Goal: Task Accomplishment & Management: Use online tool/utility

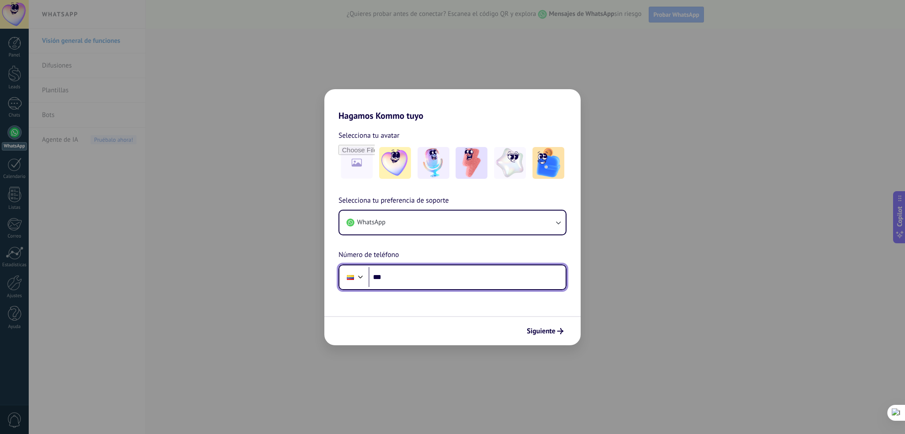
click at [409, 282] on input "***" at bounding box center [466, 277] width 197 height 20
type input "**********"
click at [535, 334] on span "Siguiente" at bounding box center [541, 331] width 29 height 6
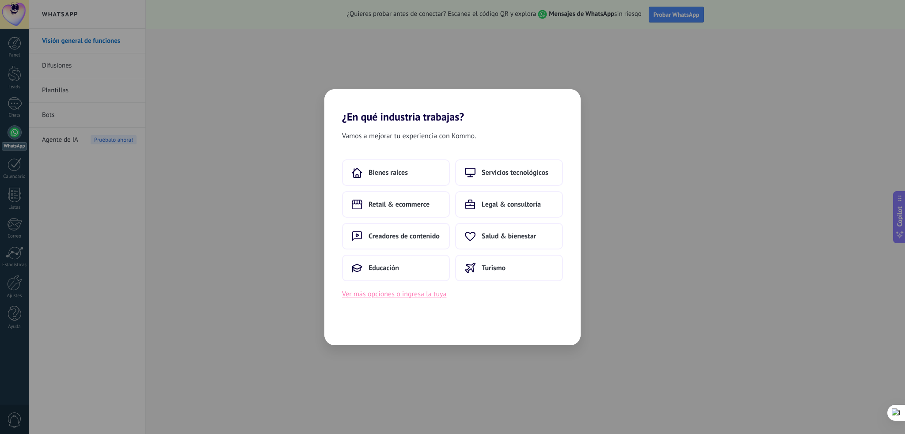
click at [400, 292] on button "Ver más opciones o ingresa la tuya" at bounding box center [394, 293] width 104 height 11
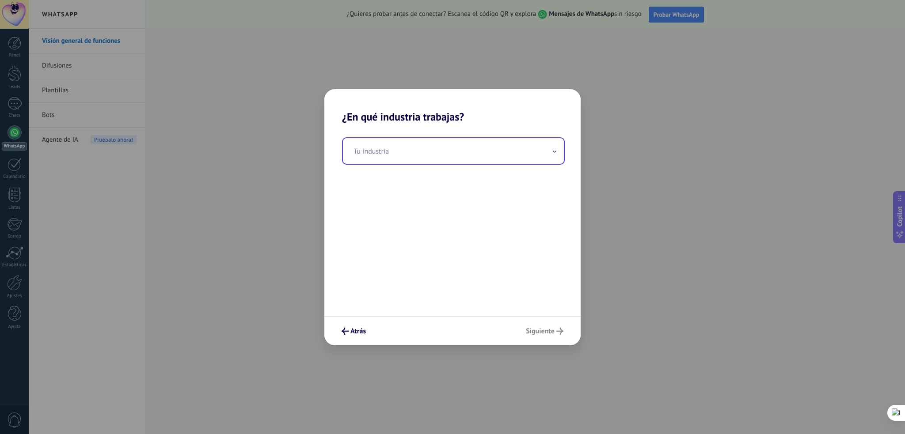
click at [407, 158] on input "text" at bounding box center [453, 151] width 221 height 26
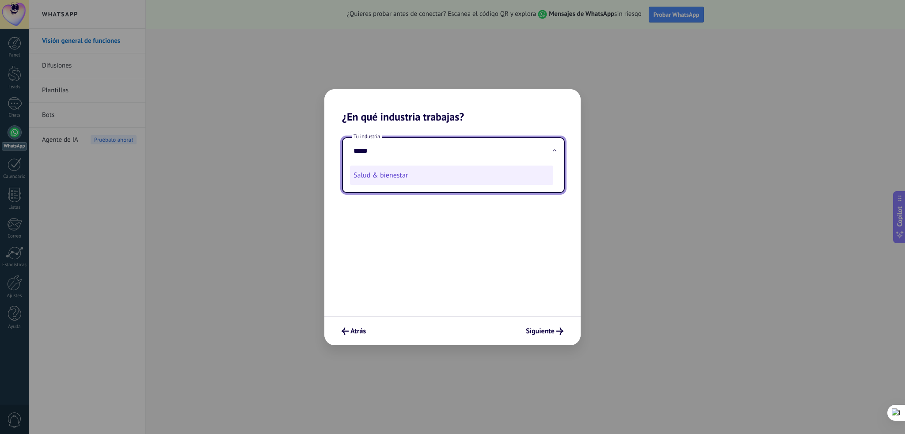
click at [394, 178] on li "Salud & bienestar" at bounding box center [451, 175] width 203 height 19
type input "**********"
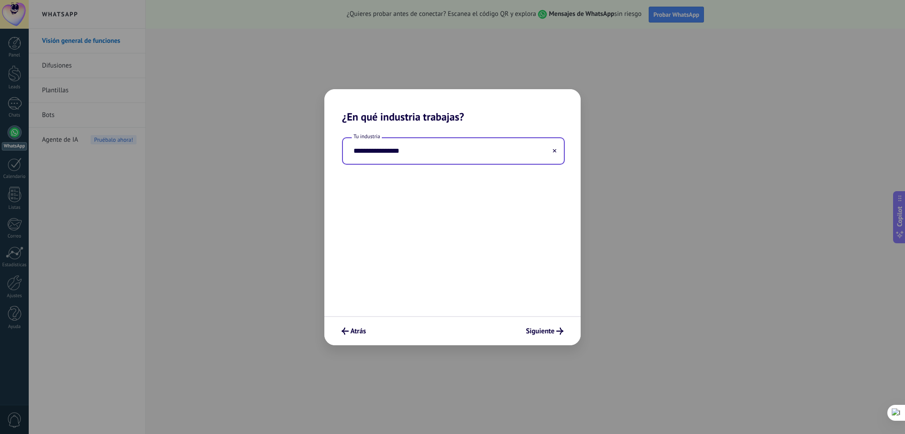
click at [532, 319] on div "Atrás Siguiente" at bounding box center [452, 330] width 256 height 29
click at [539, 329] on span "Siguiente" at bounding box center [540, 331] width 29 height 6
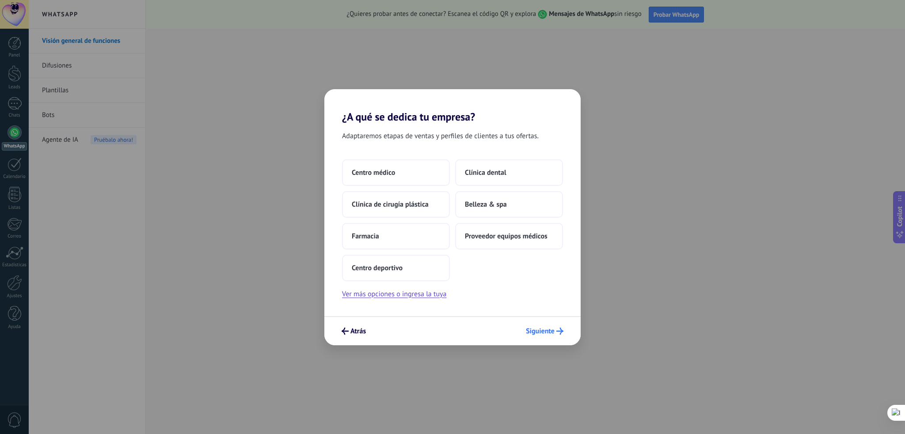
click at [547, 334] on span "Siguiente" at bounding box center [540, 331] width 29 height 6
click at [351, 331] on span "Atrás" at bounding box center [357, 331] width 15 height 6
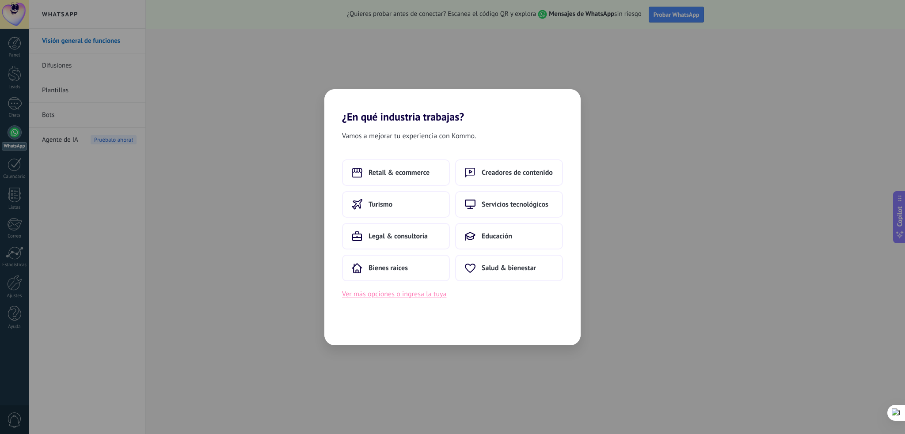
click at [424, 291] on button "Ver más opciones o ingresa la tuya" at bounding box center [394, 293] width 104 height 11
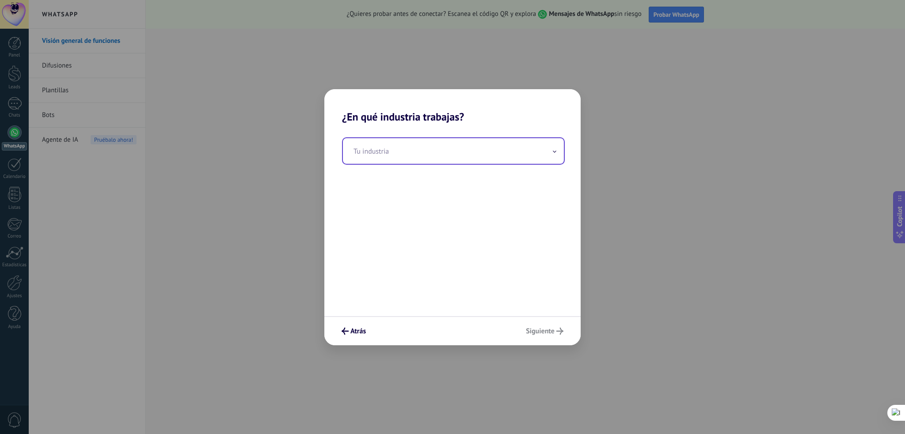
click at [388, 149] on input "text" at bounding box center [453, 151] width 221 height 26
type input "*"
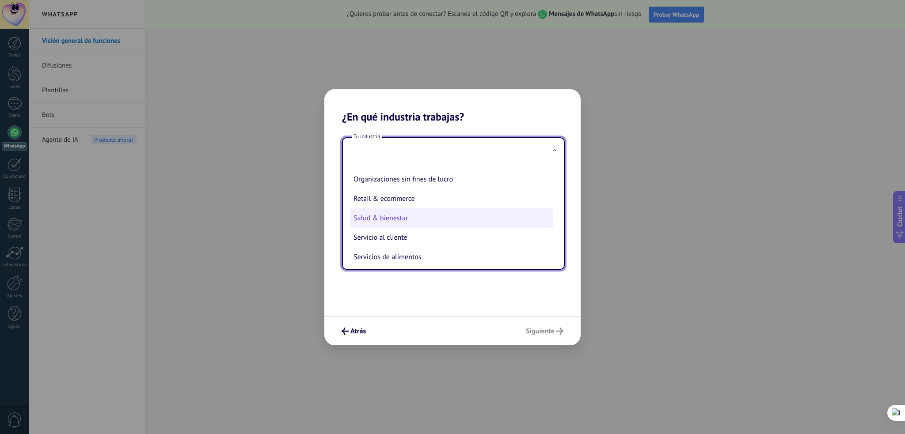
scroll to position [196, 0]
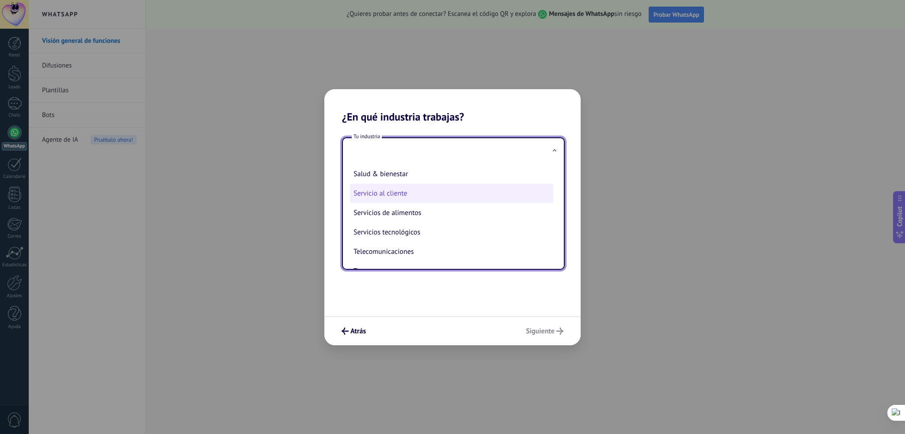
click at [474, 198] on li "Servicio al cliente" at bounding box center [451, 193] width 203 height 19
type input "**********"
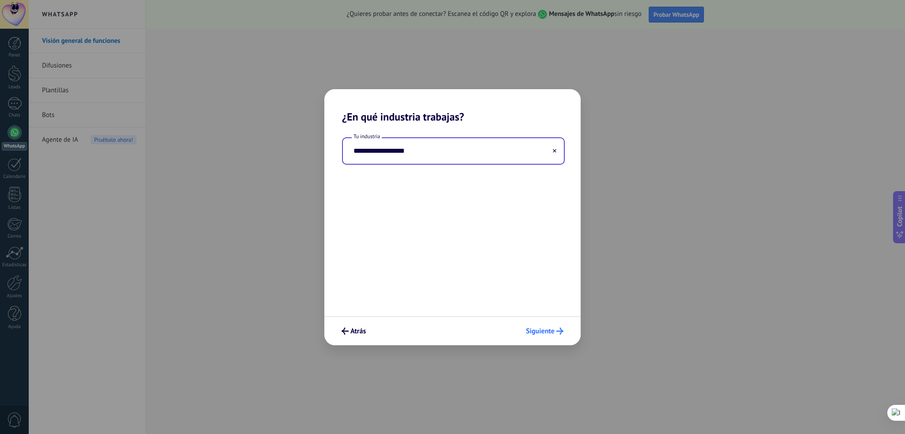
click at [544, 334] on span "Siguiente" at bounding box center [540, 331] width 29 height 6
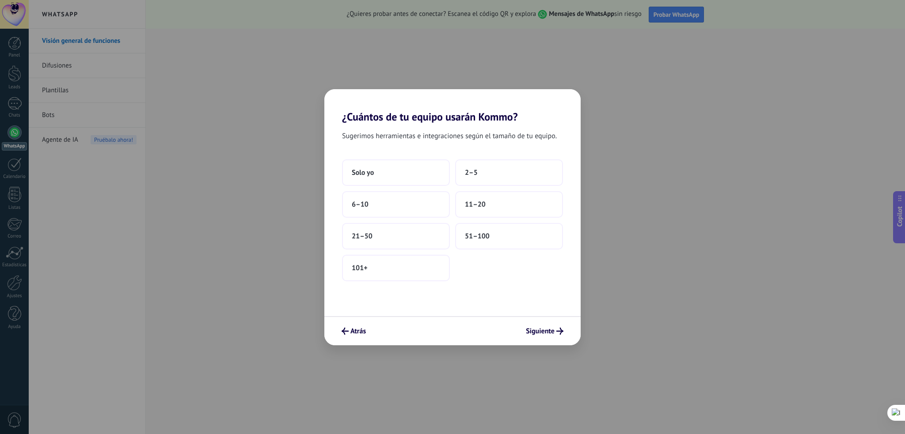
click at [374, 157] on div "Sugerimos herramientas e integraciones según el tamaño de tu equipo. Solo yo 2–…" at bounding box center [452, 219] width 256 height 193
click at [378, 171] on button "Solo yo" at bounding box center [396, 172] width 108 height 27
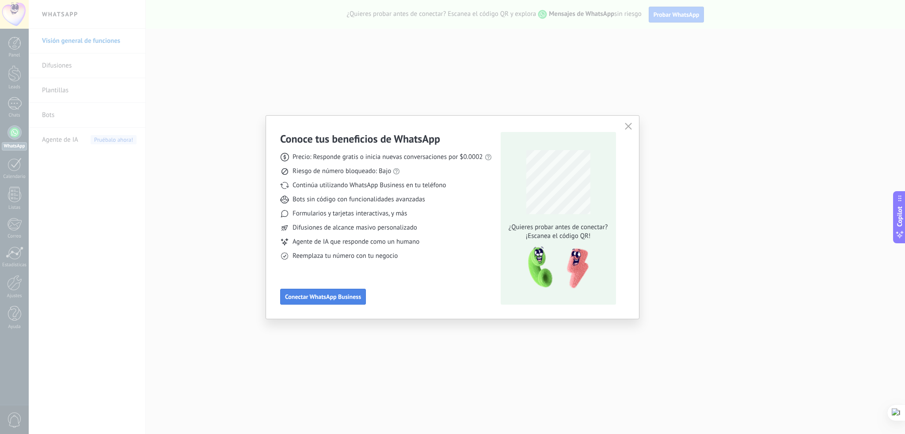
click at [316, 297] on span "Conectar WhatsApp Business" at bounding box center [323, 297] width 76 height 6
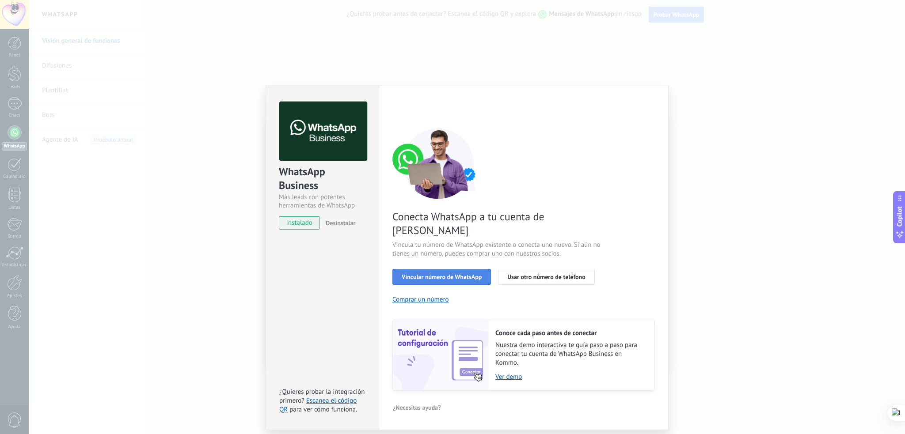
click at [434, 274] on span "Vincular número de WhatsApp" at bounding box center [442, 277] width 80 height 6
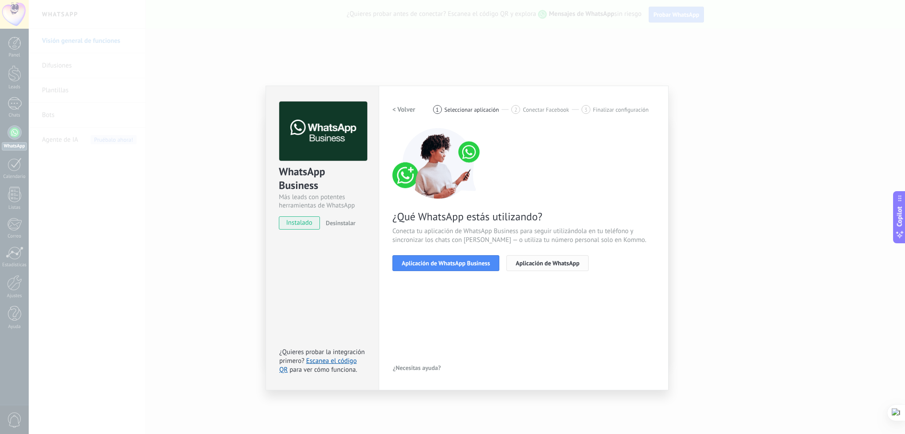
click at [543, 260] on span "Aplicación de WhatsApp" at bounding box center [548, 263] width 64 height 6
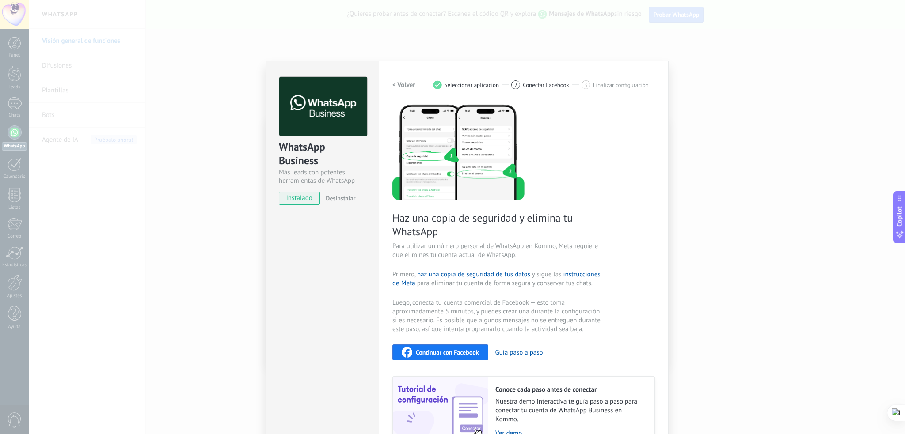
scroll to position [44, 0]
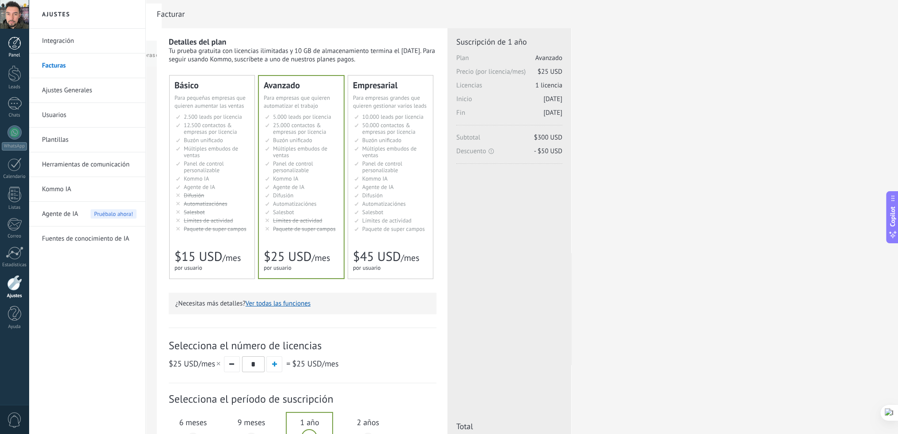
click at [14, 50] on link "Panel" at bounding box center [14, 48] width 29 height 22
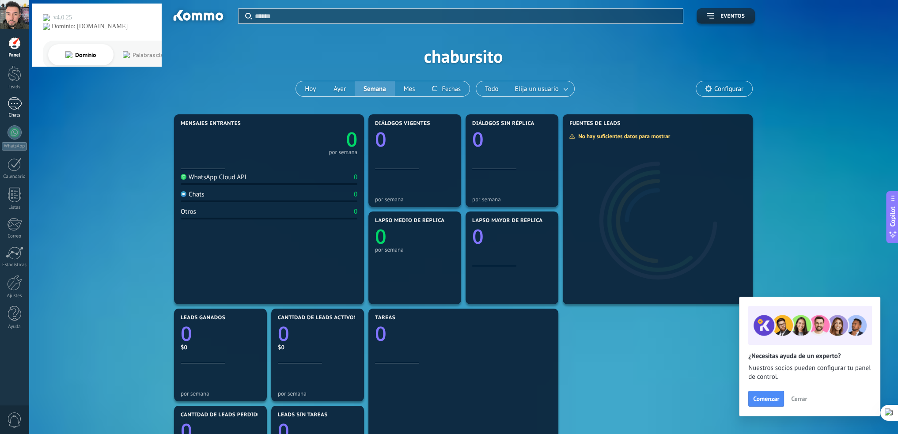
click at [16, 106] on div at bounding box center [15, 103] width 14 height 13
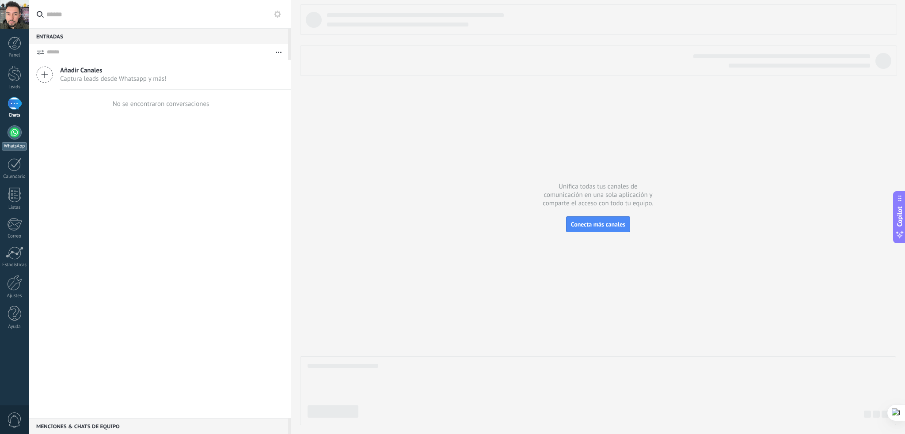
click at [14, 136] on div at bounding box center [15, 132] width 14 height 14
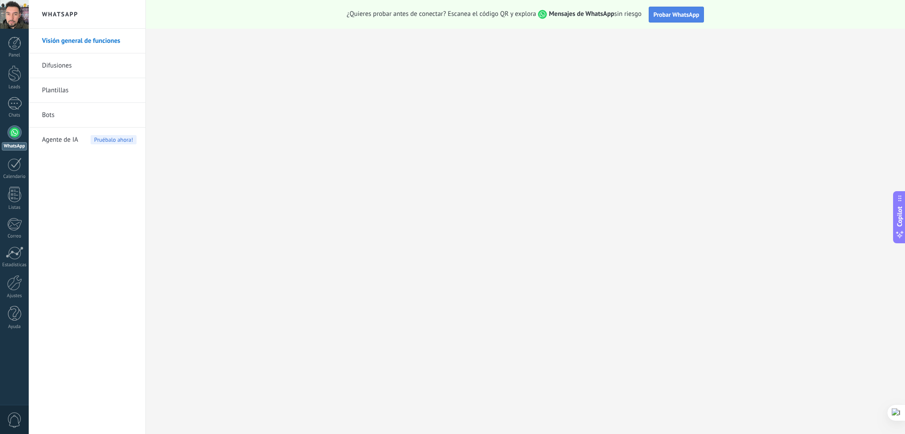
click at [697, 13] on span "Probar WhatsApp" at bounding box center [676, 15] width 46 height 8
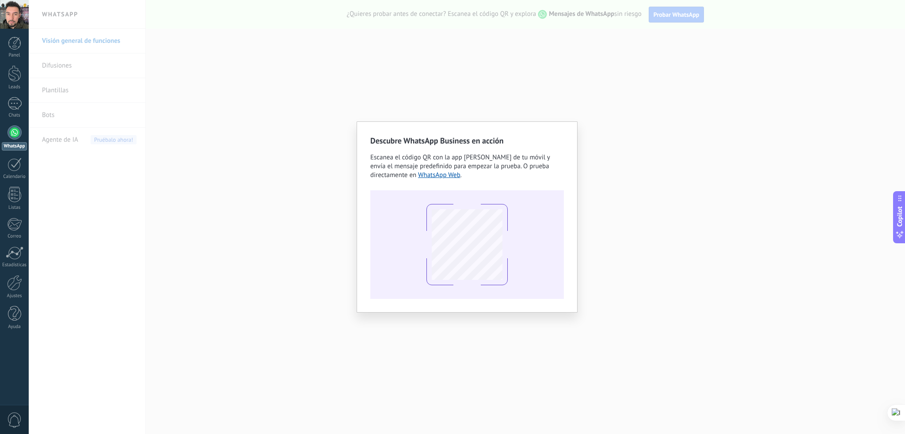
click at [725, 116] on div "Descubre WhatsApp Business en acción Escanea el código QR con la app [PERSON_NA…" at bounding box center [467, 217] width 876 height 434
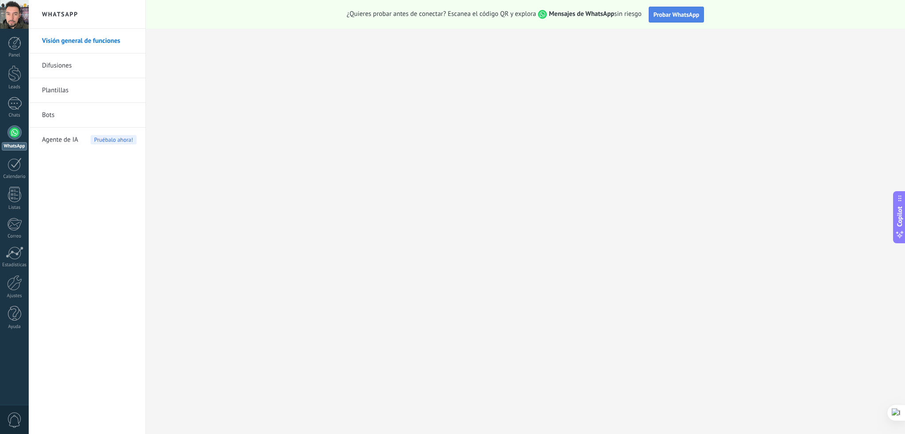
click at [665, 17] on span "Probar WhatsApp" at bounding box center [676, 15] width 46 height 8
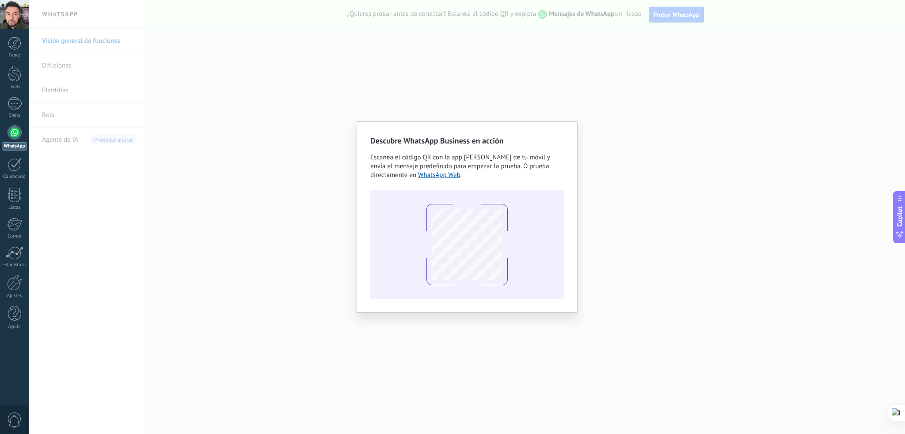
click at [667, 107] on div "Descubre WhatsApp Business en acción Escanea el código QR con la app [PERSON_NA…" at bounding box center [467, 217] width 876 height 434
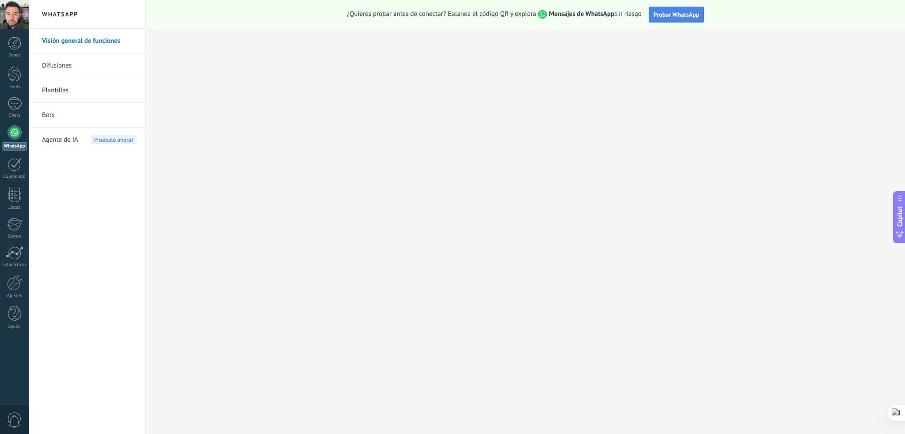
click at [671, 11] on span "Probar WhatsApp" at bounding box center [676, 15] width 46 height 8
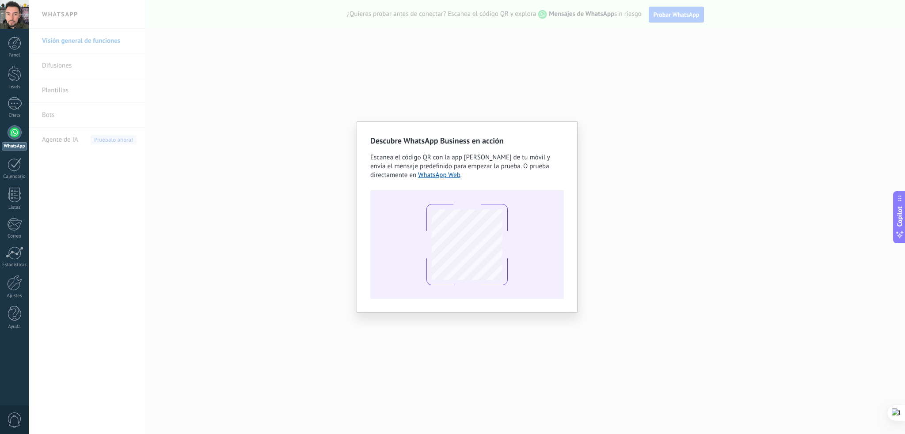
click at [861, 149] on div "Descubre WhatsApp Business en acción Escanea el código QR con la app [PERSON_NA…" at bounding box center [467, 217] width 876 height 434
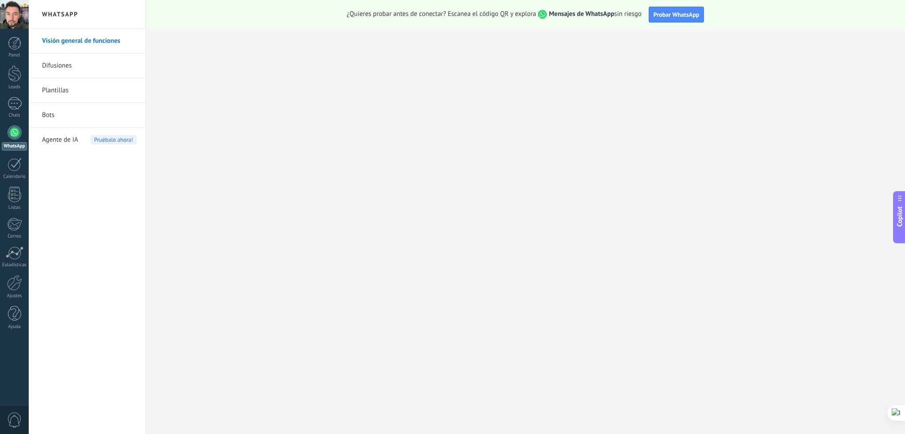
click at [10, 138] on div at bounding box center [15, 132] width 14 height 14
click at [15, 295] on div "Ajustes" at bounding box center [15, 296] width 26 height 6
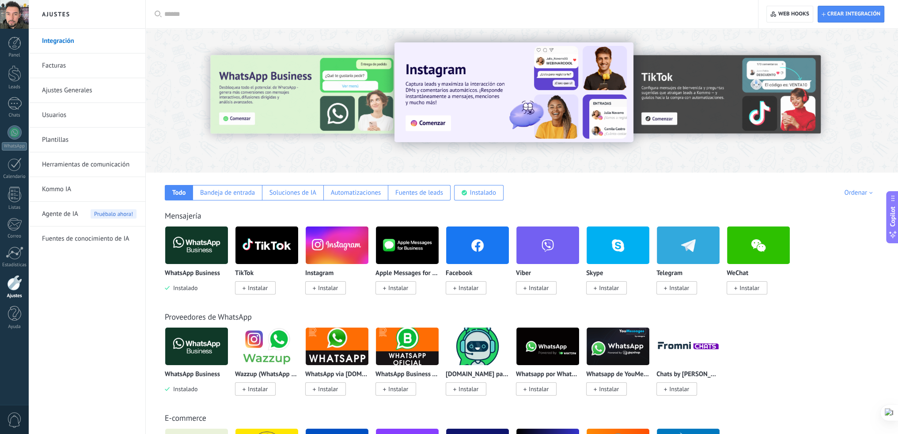
click at [241, 8] on div at bounding box center [454, 14] width 581 height 28
click at [242, 10] on input "text" at bounding box center [454, 14] width 581 height 9
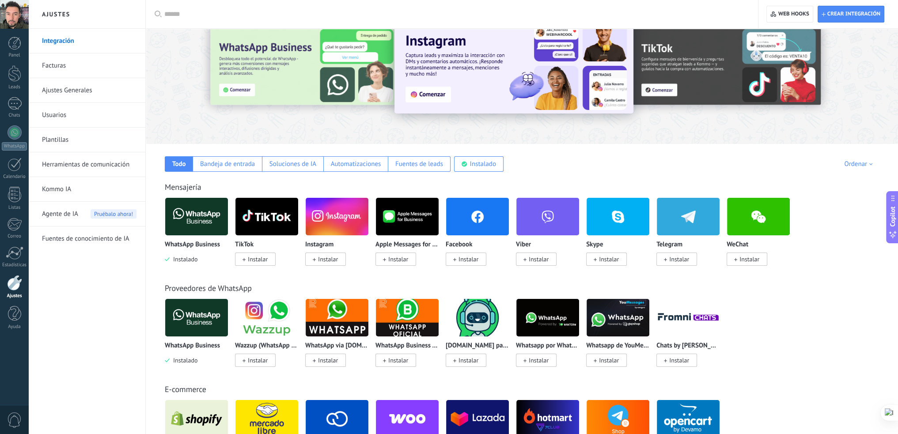
scroll to position [44, 0]
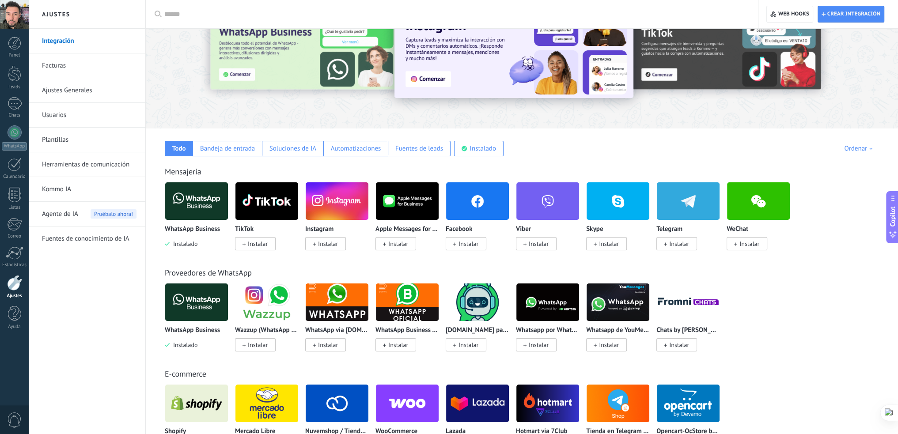
click at [186, 317] on img at bounding box center [196, 302] width 63 height 43
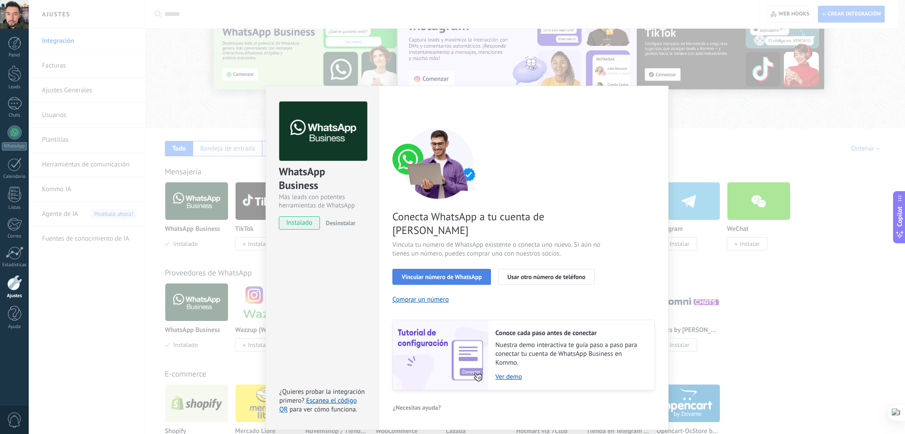
click at [466, 274] on span "Vincular número de WhatsApp" at bounding box center [442, 277] width 80 height 6
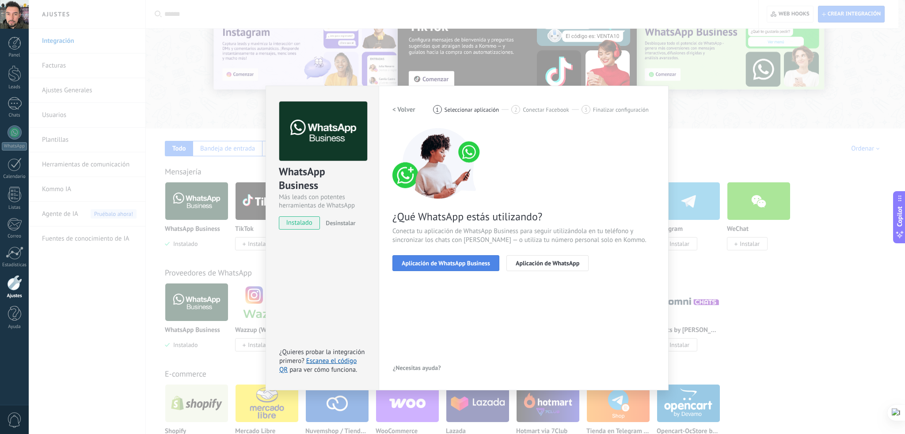
click at [470, 264] on span "Aplicación de WhatsApp Business" at bounding box center [446, 263] width 88 height 6
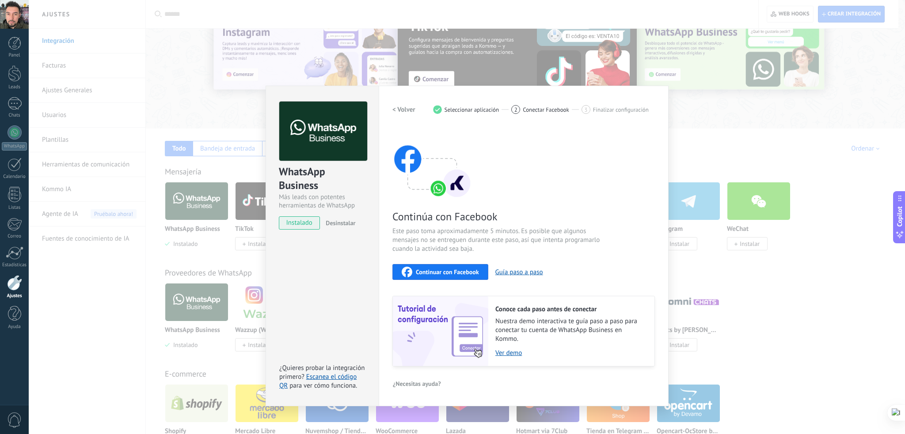
click at [171, 205] on div "WhatsApp Business Más leads con potentes herramientas de WhatsApp instalado Des…" at bounding box center [467, 217] width 876 height 434
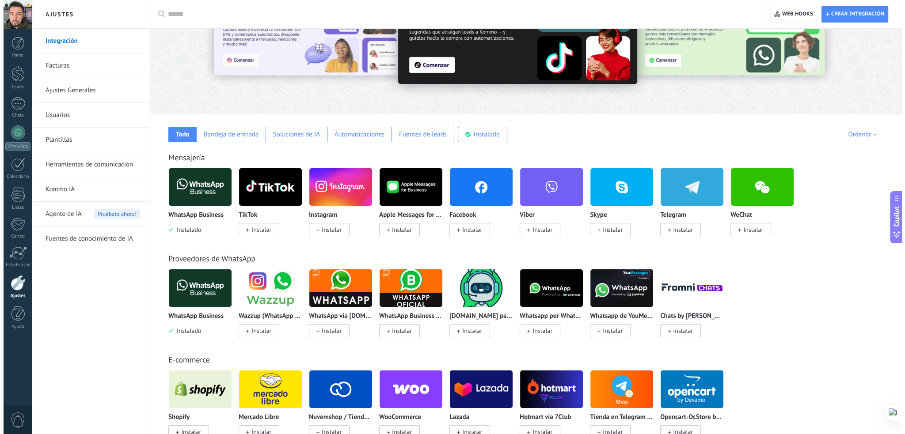
scroll to position [0, 0]
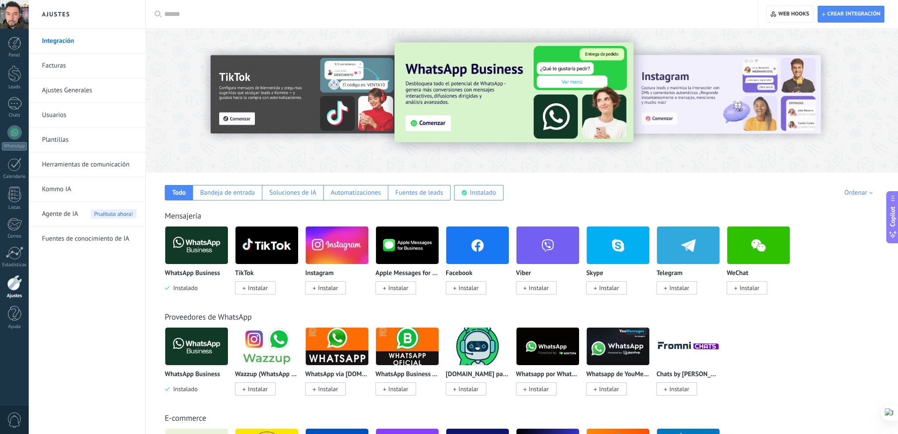
click at [252, 19] on div at bounding box center [454, 14] width 581 height 28
click at [250, 17] on input "text" at bounding box center [454, 14] width 581 height 9
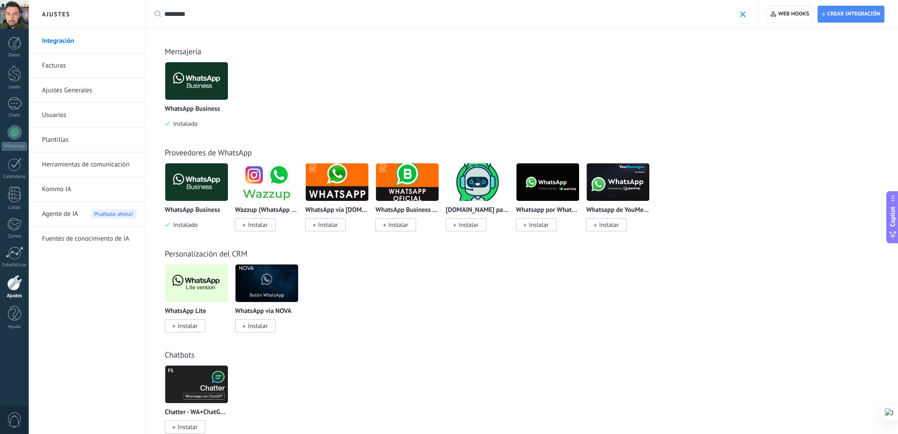
type input "********"
click at [189, 325] on span "Instalar" at bounding box center [188, 326] width 20 height 8
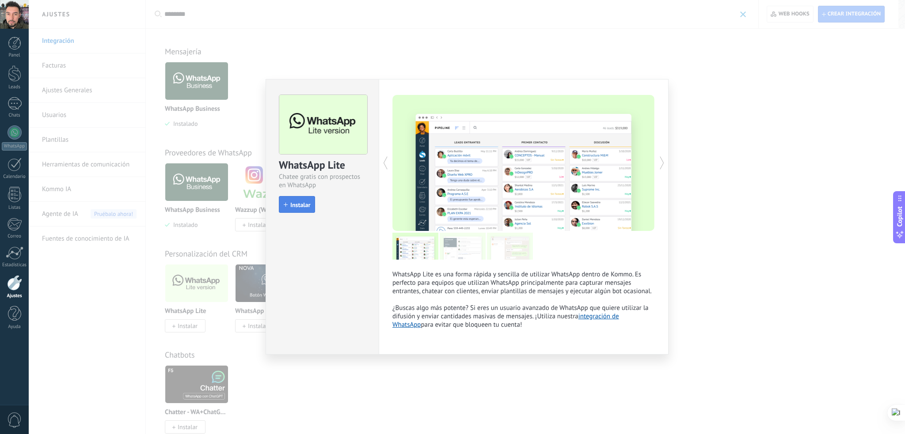
click at [292, 203] on span "Instalar" at bounding box center [300, 205] width 20 height 6
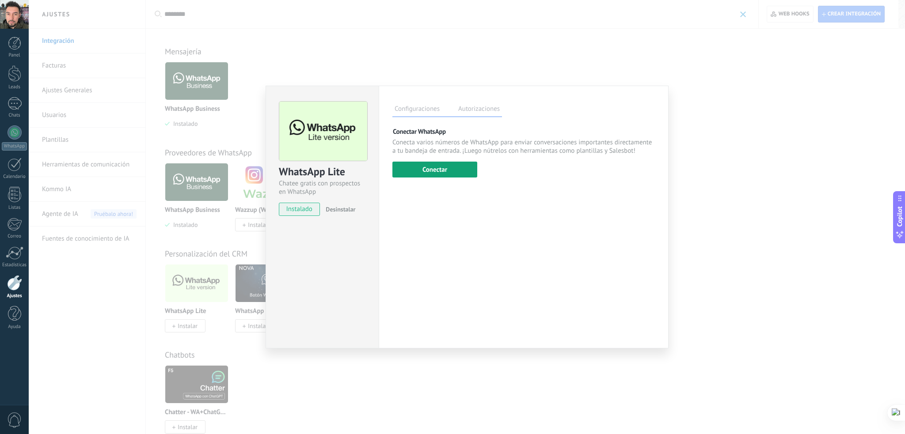
click at [428, 171] on button "Conectar" at bounding box center [434, 170] width 85 height 16
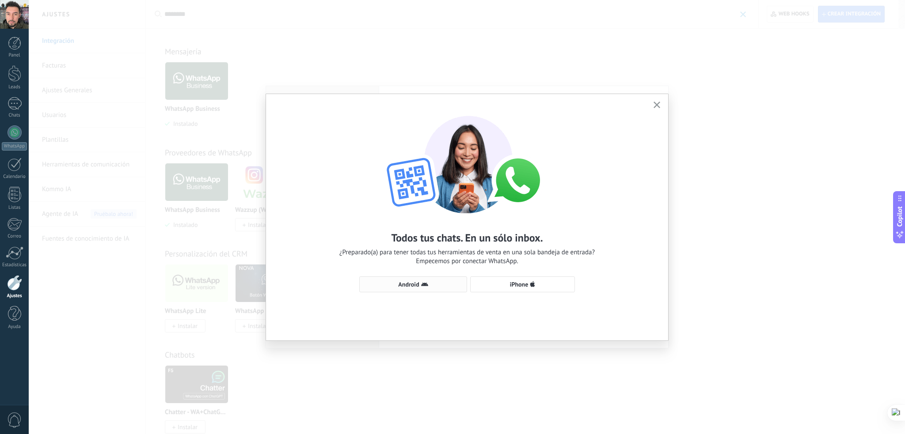
click at [403, 286] on span "Android" at bounding box center [408, 284] width 21 height 6
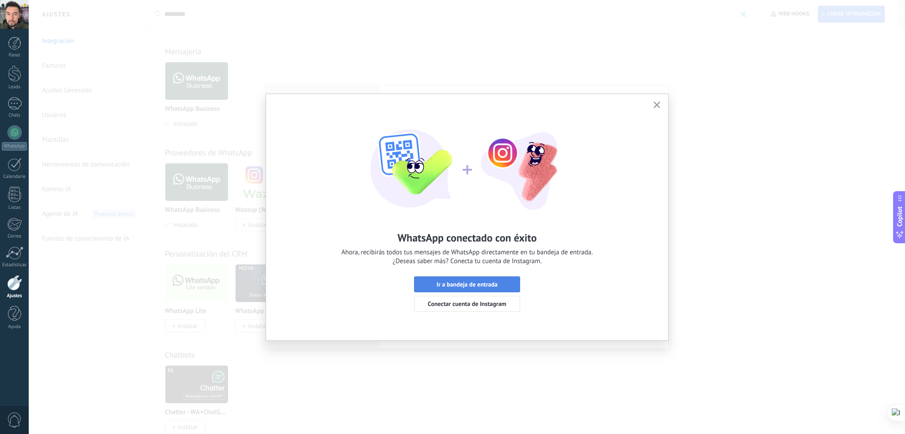
click at [465, 284] on span "Ir a bandeja de entrada" at bounding box center [466, 284] width 61 height 6
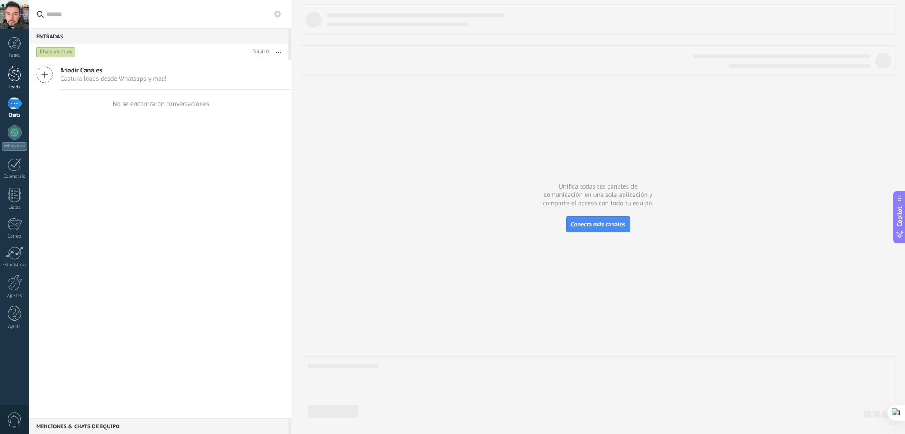
click at [19, 77] on div at bounding box center [14, 73] width 13 height 16
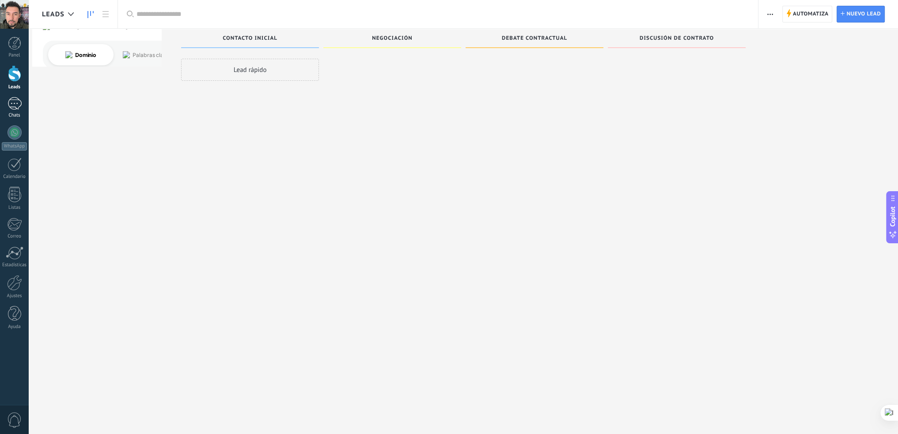
click at [19, 102] on div at bounding box center [15, 103] width 14 height 13
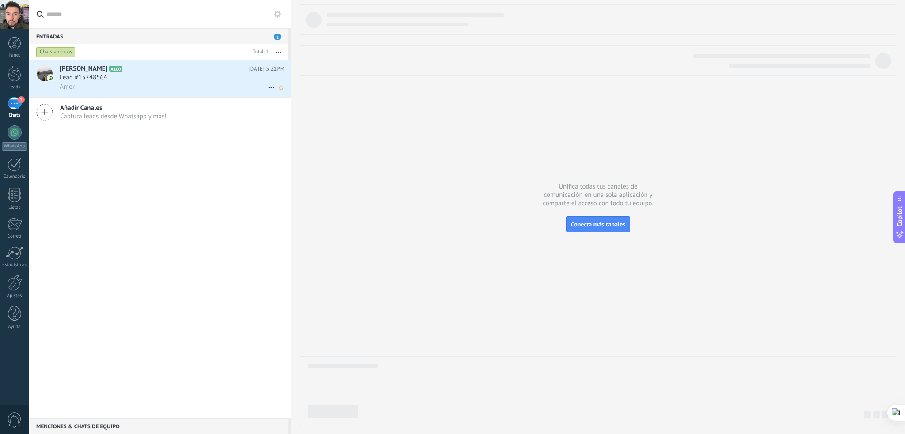
click at [142, 83] on div "Amor" at bounding box center [172, 86] width 225 height 9
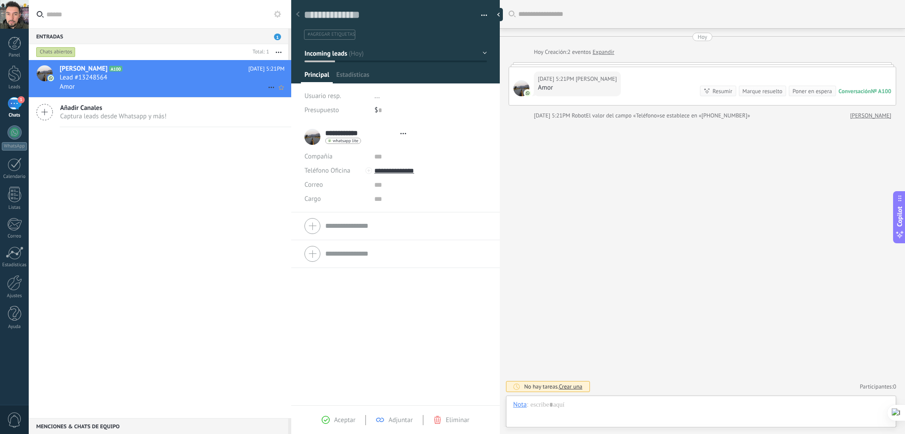
scroll to position [13, 0]
click at [614, 51] on link "Expandir" at bounding box center [603, 52] width 22 height 9
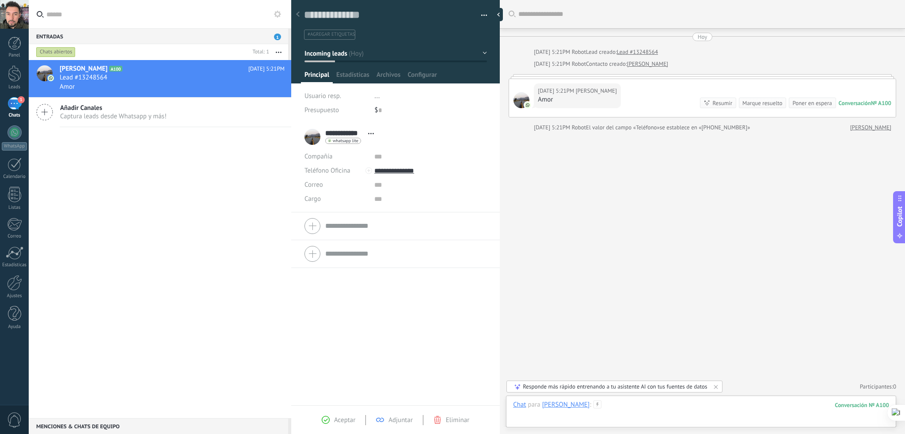
click at [614, 406] on div at bounding box center [701, 414] width 376 height 27
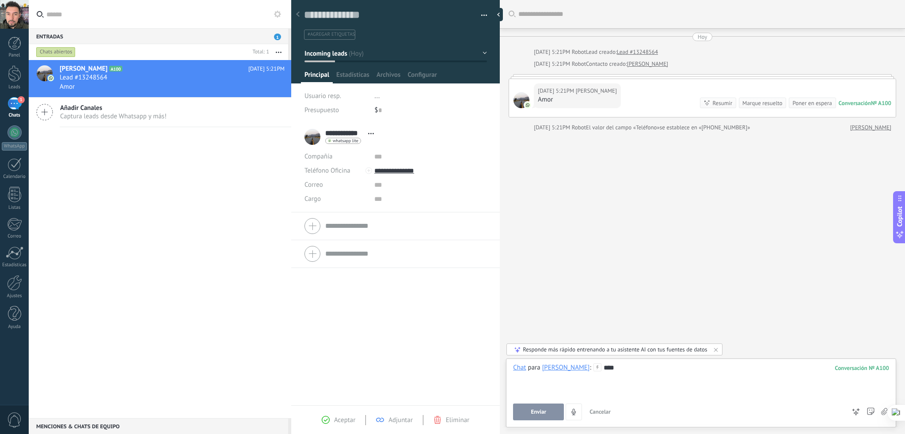
click at [544, 417] on button "Enviar" at bounding box center [538, 412] width 51 height 17
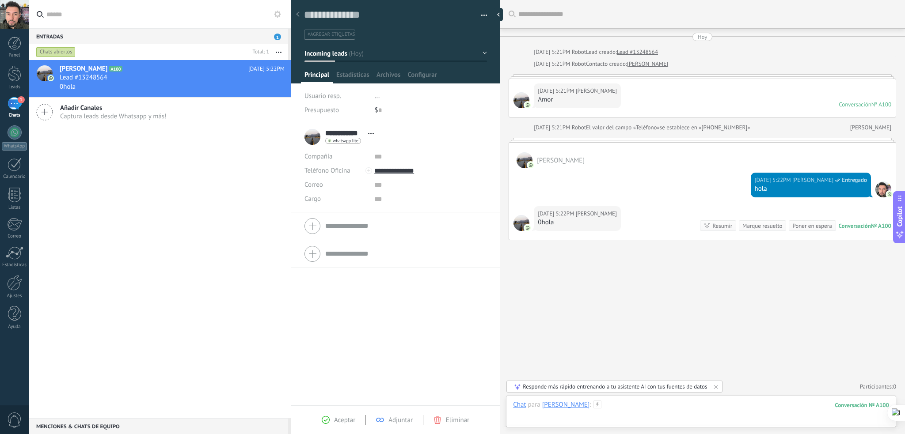
click at [656, 410] on div at bounding box center [701, 414] width 376 height 27
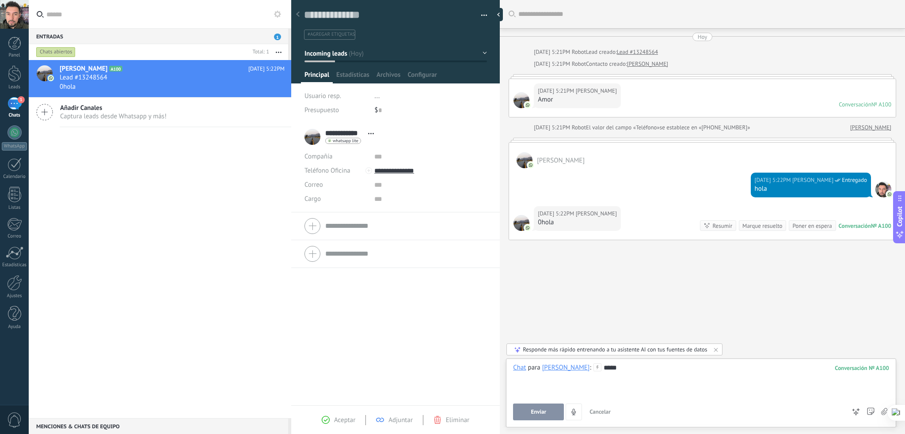
click at [533, 409] on span "Enviar" at bounding box center [538, 412] width 15 height 6
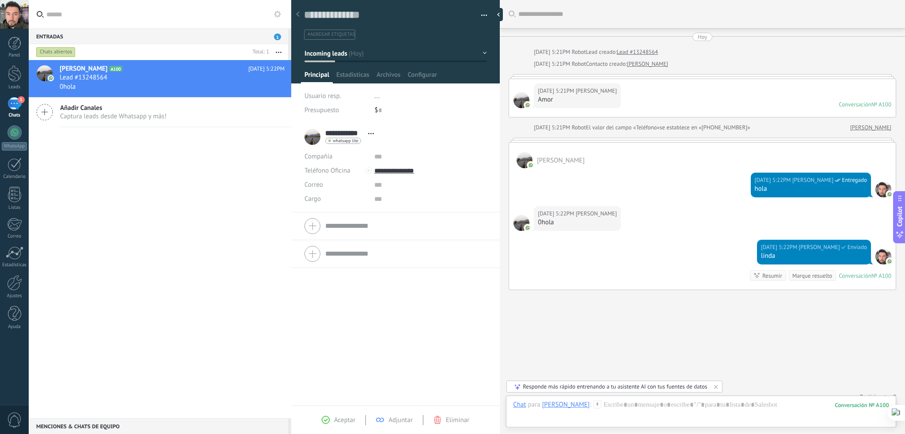
scroll to position [9, 0]
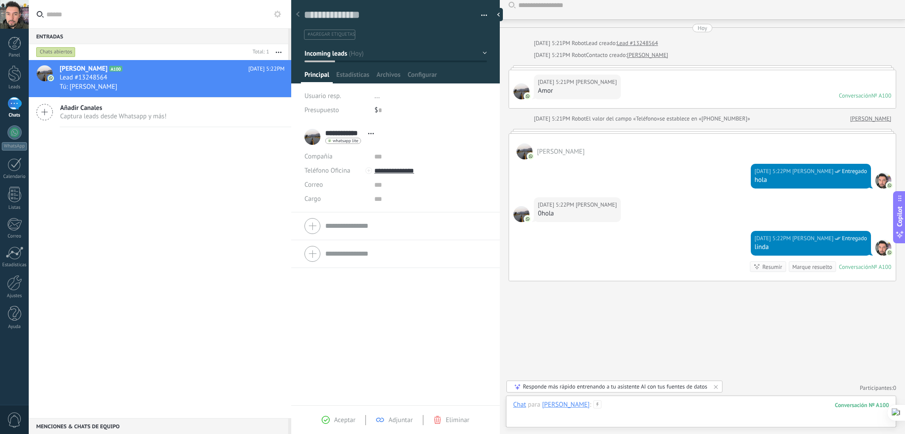
click at [613, 411] on div at bounding box center [701, 414] width 376 height 27
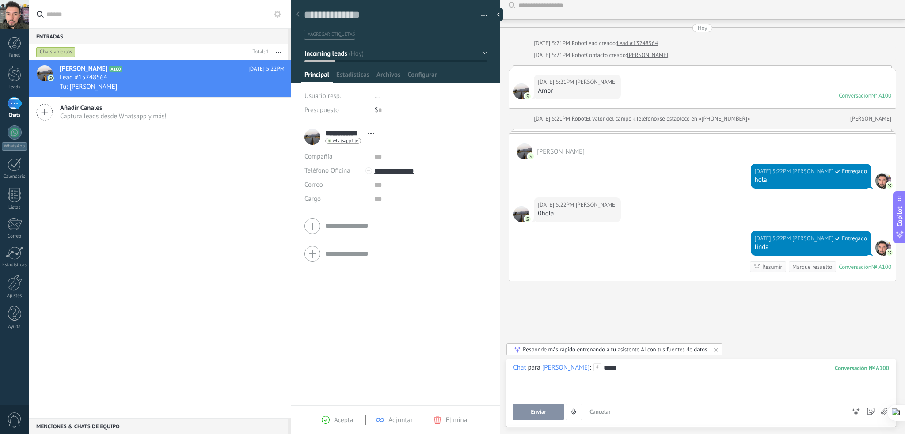
click at [539, 415] on span "Enviar" at bounding box center [538, 412] width 15 height 6
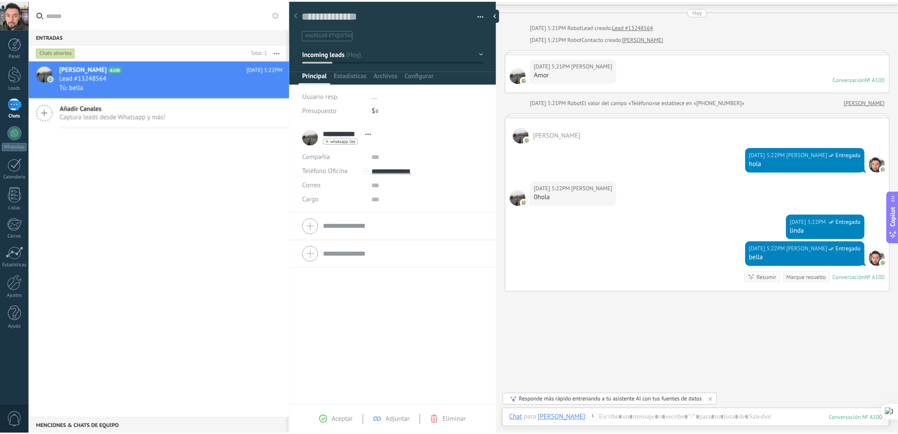
scroll to position [36, 0]
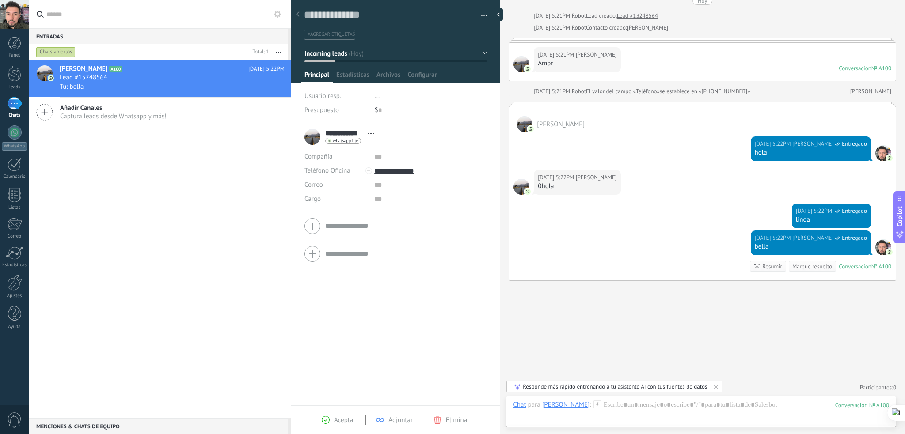
click at [296, 12] on icon at bounding box center [298, 13] width 4 height 5
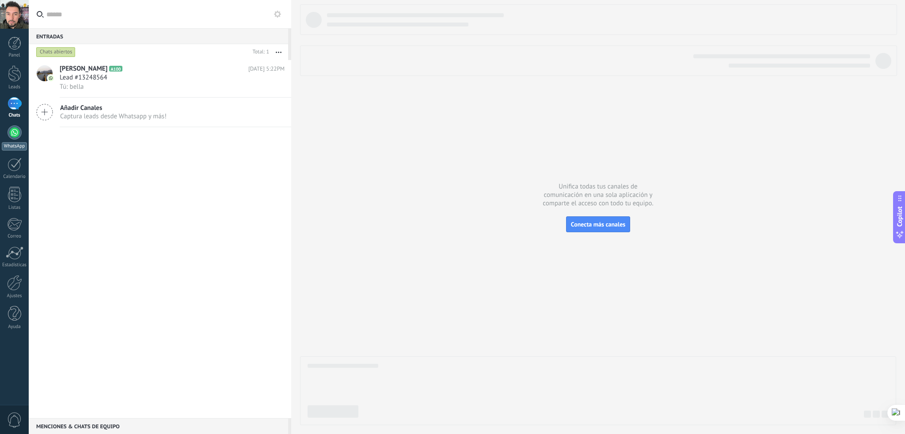
click at [14, 127] on div at bounding box center [15, 132] width 14 height 14
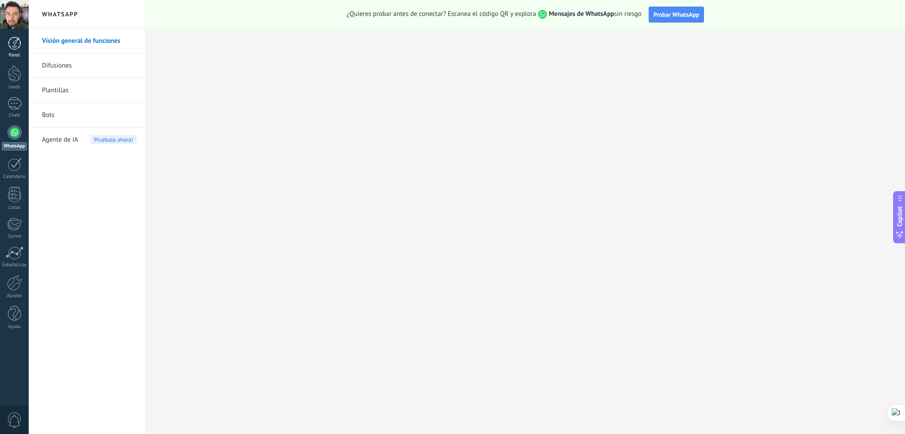
click at [14, 49] on div at bounding box center [14, 43] width 13 height 13
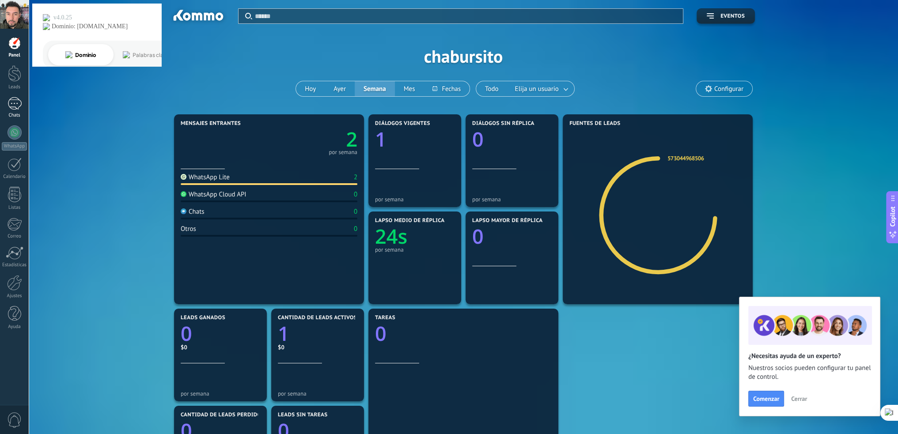
click at [14, 99] on div "1" at bounding box center [15, 103] width 14 height 13
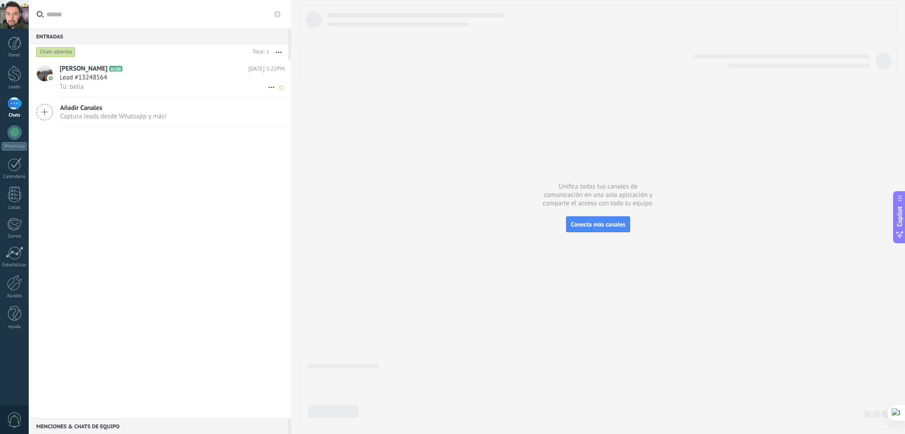
click at [73, 82] on span "Lead #13248564" at bounding box center [84, 77] width 48 height 9
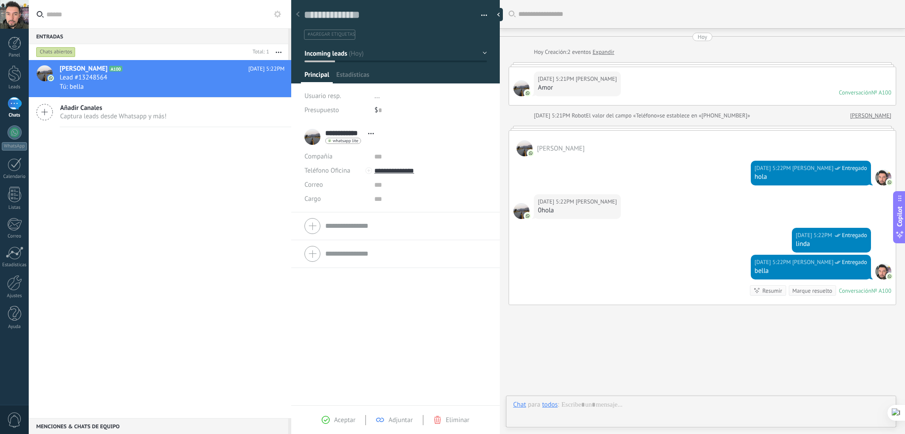
scroll to position [24, 0]
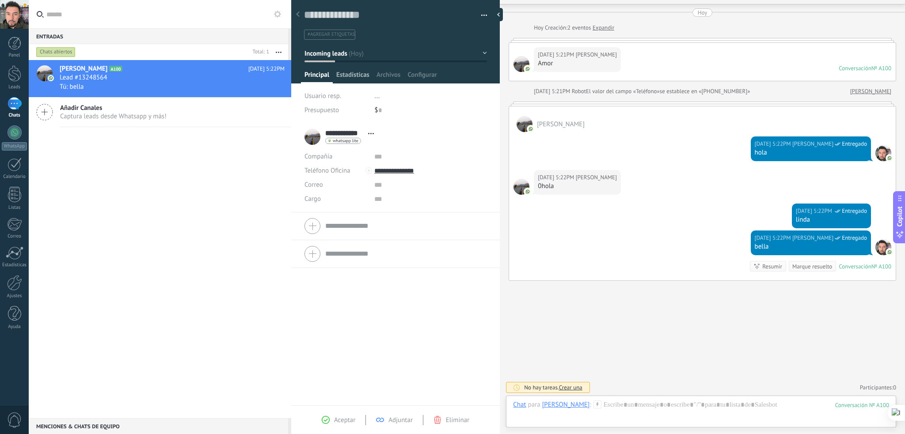
click at [345, 76] on span "Estadísticas" at bounding box center [352, 77] width 33 height 13
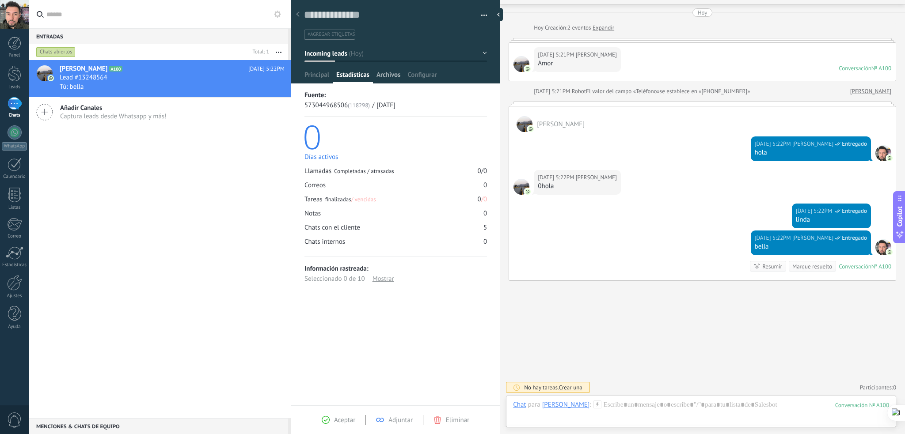
click at [389, 76] on span "Archivos" at bounding box center [388, 77] width 24 height 13
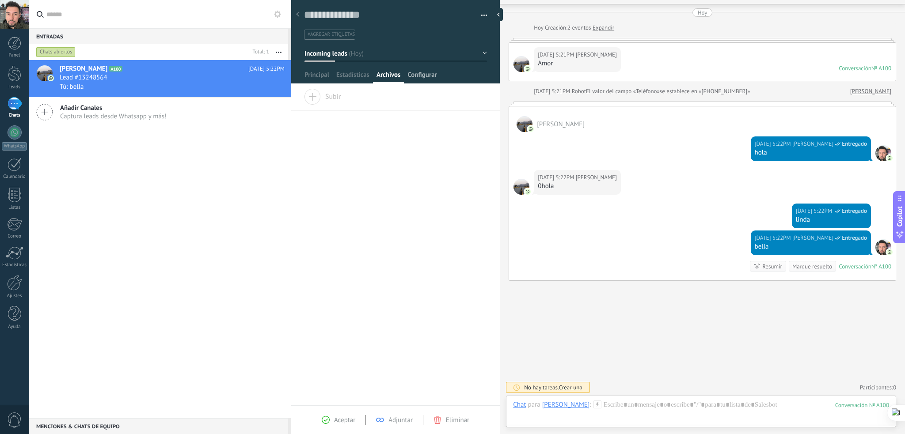
click at [408, 74] on span "Configurar" at bounding box center [421, 77] width 29 height 13
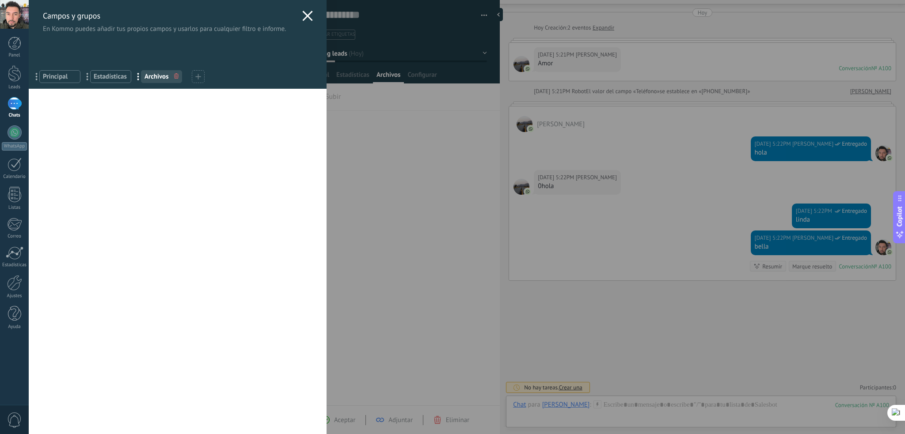
click at [303, 17] on use at bounding box center [308, 16] width 10 height 10
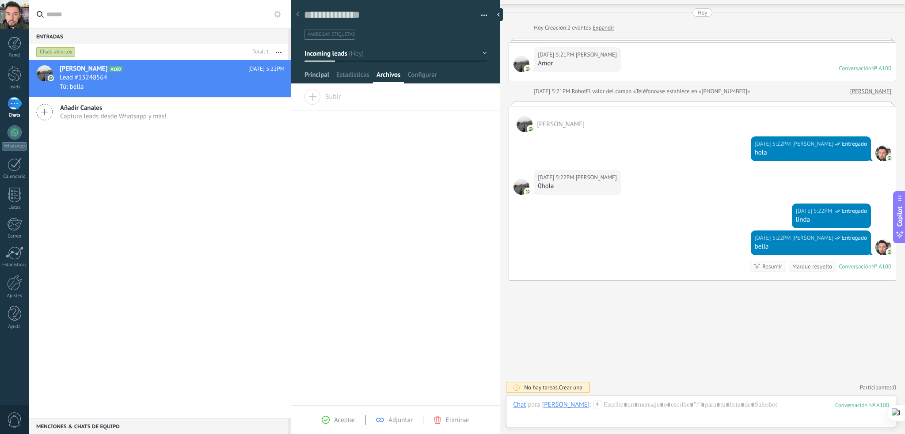
click at [323, 74] on span "Principal" at bounding box center [316, 77] width 25 height 13
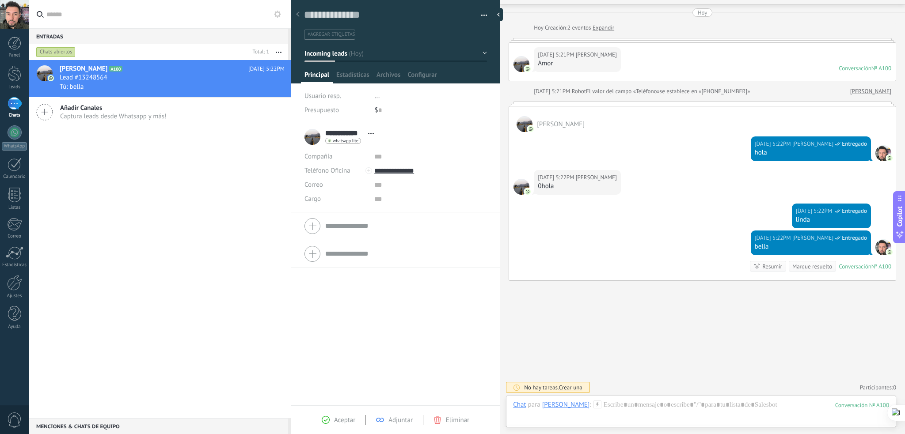
click at [349, 139] on span "whatsapp lite" at bounding box center [346, 141] width 26 height 4
click at [358, 152] on div "Enviar mensaje" at bounding box center [359, 153] width 66 height 15
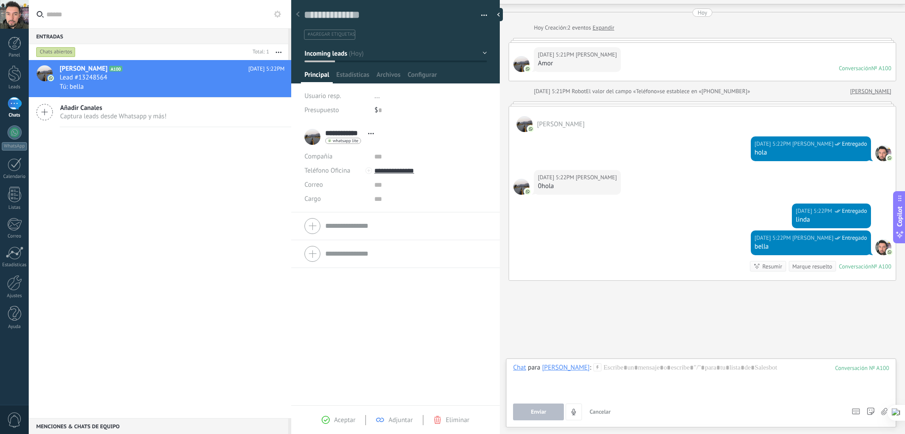
click at [353, 139] on span "whatsapp lite" at bounding box center [346, 141] width 26 height 4
click at [364, 164] on div "Separar el chat" at bounding box center [359, 168] width 66 height 15
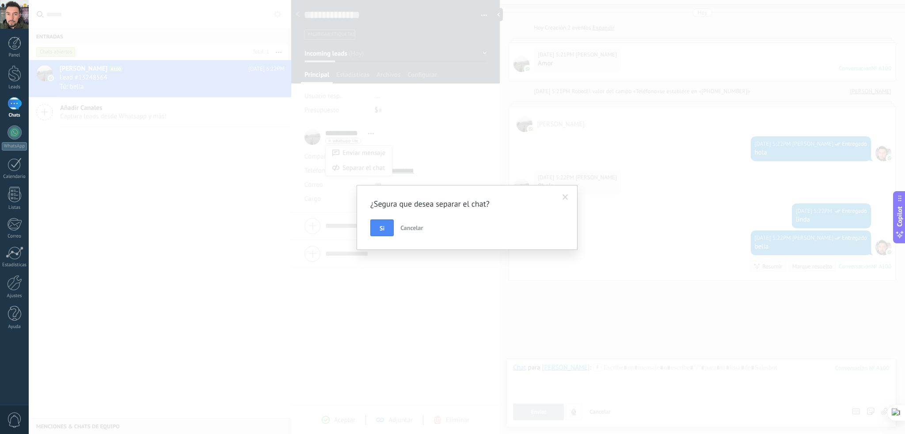
click at [413, 225] on span "Cancelar" at bounding box center [411, 228] width 23 height 8
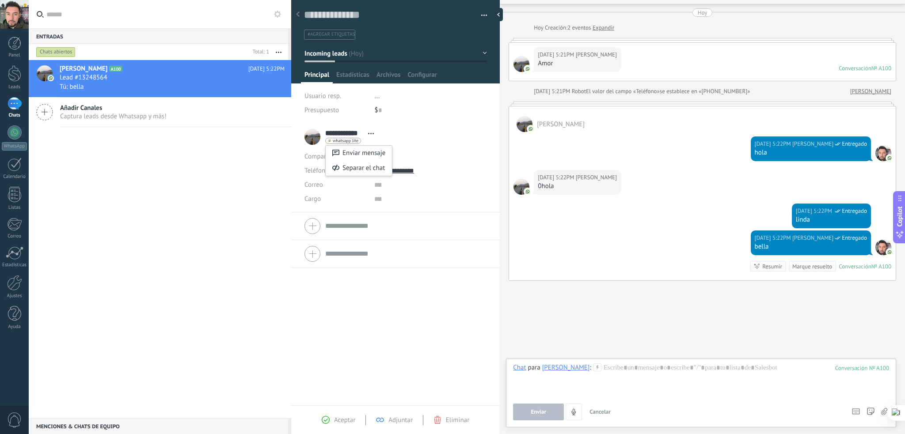
click at [394, 131] on div at bounding box center [452, 217] width 905 height 434
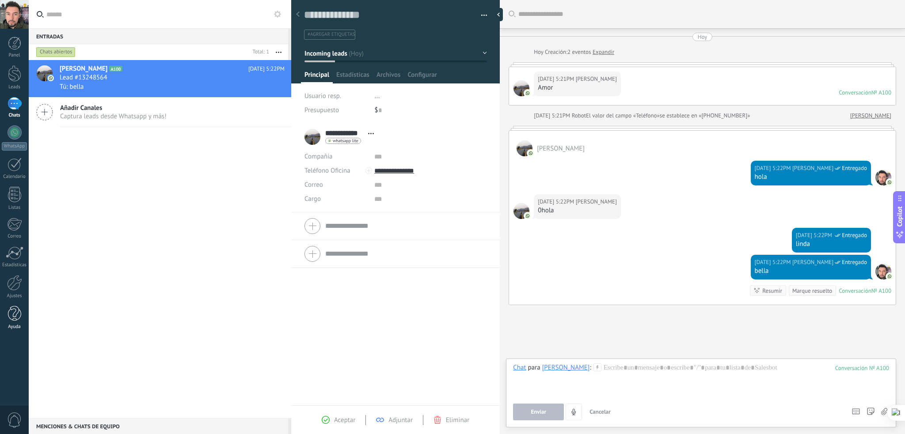
click at [12, 322] on link "Ayuda" at bounding box center [14, 318] width 29 height 24
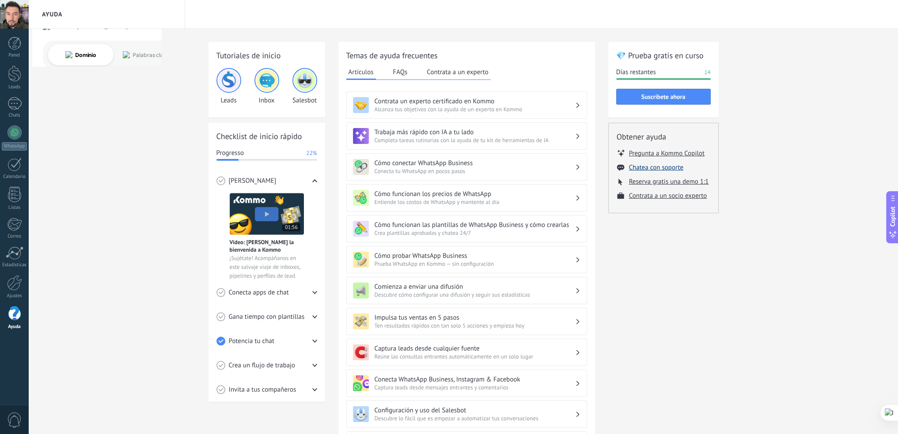
click at [666, 168] on button "Chatea con soporte" at bounding box center [656, 167] width 54 height 8
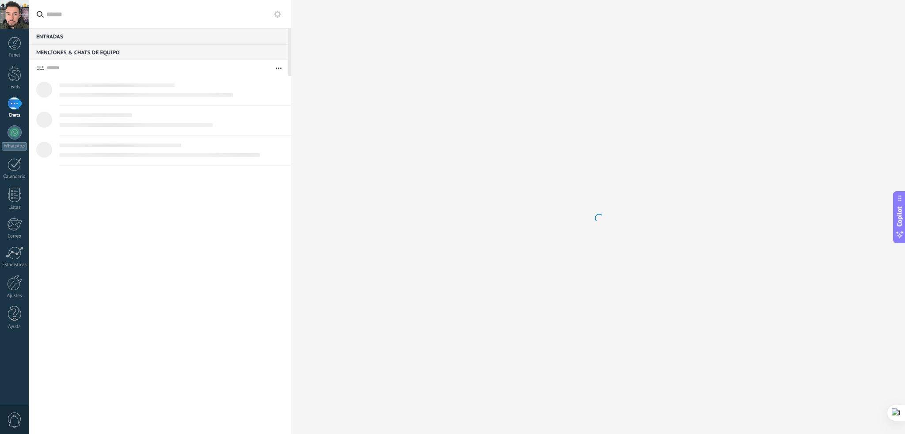
scroll to position [8, 0]
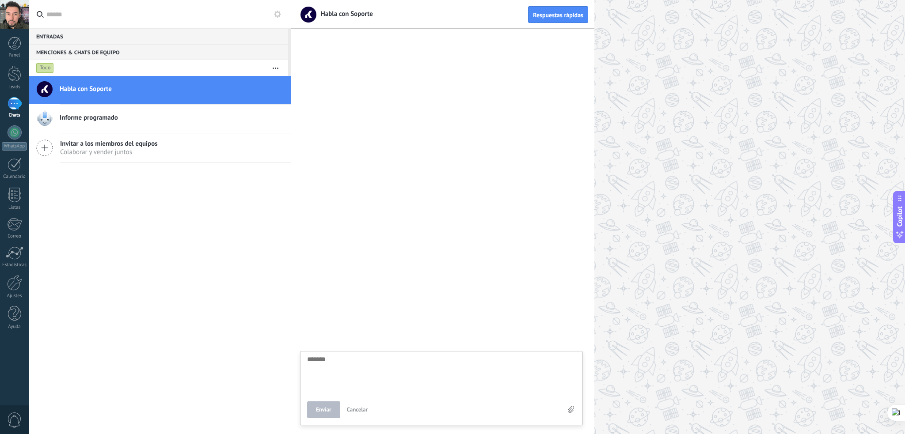
click at [374, 364] on textarea at bounding box center [441, 374] width 269 height 36
type textarea "*"
type textarea "**"
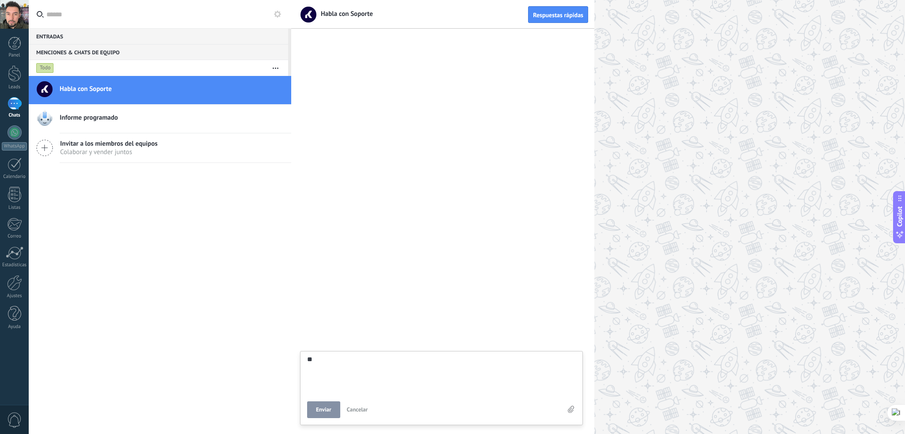
type textarea "***"
type textarea "****"
type textarea "*****"
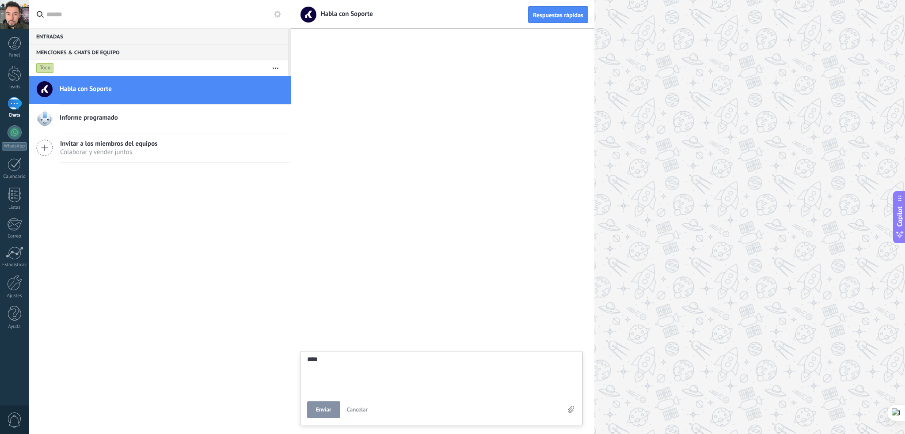
type textarea "*****"
type textarea "******"
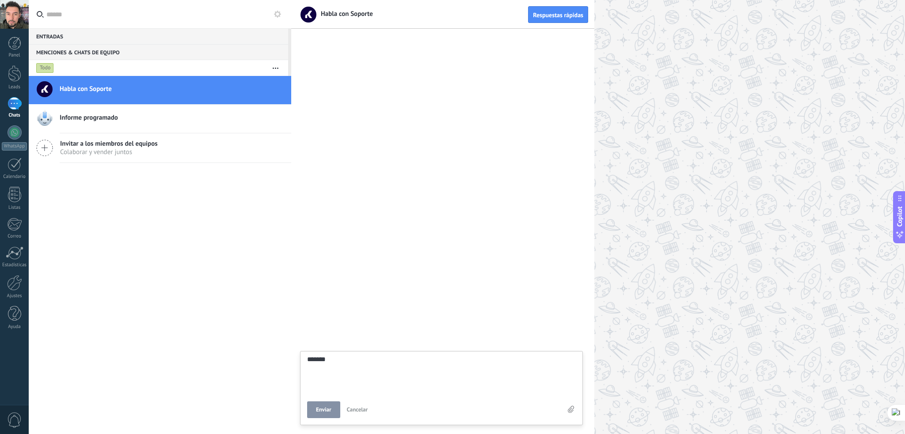
type textarea "******"
click at [321, 399] on div "****** Enviar Cancelar" at bounding box center [441, 387] width 269 height 62
click at [336, 410] on button "Enviar" at bounding box center [323, 410] width 33 height 17
type textarea "*******"
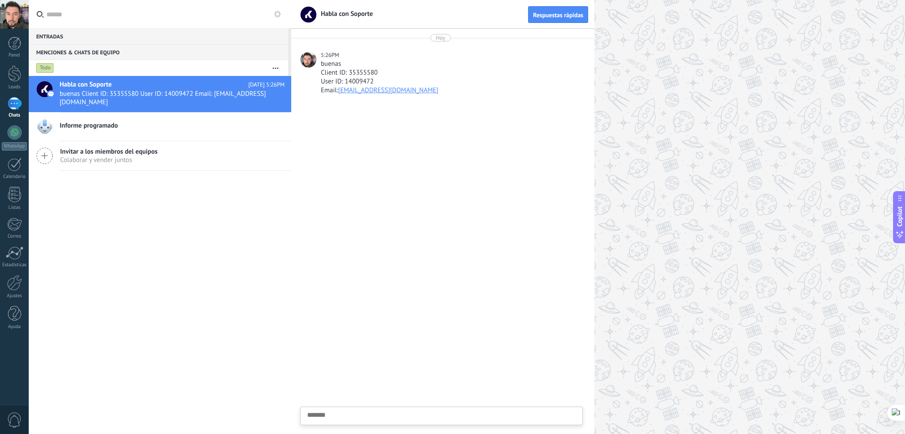
click at [347, 412] on textarea at bounding box center [441, 430] width 269 height 36
paste textarea "**********"
type textarea "**********"
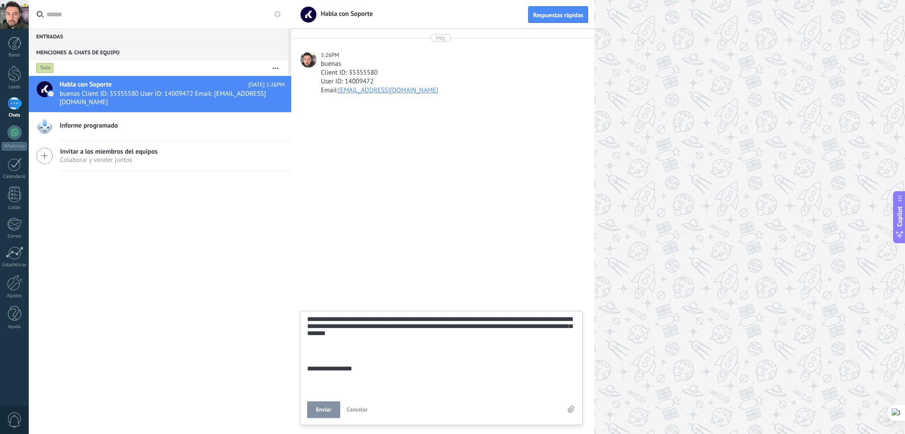
type textarea "**********"
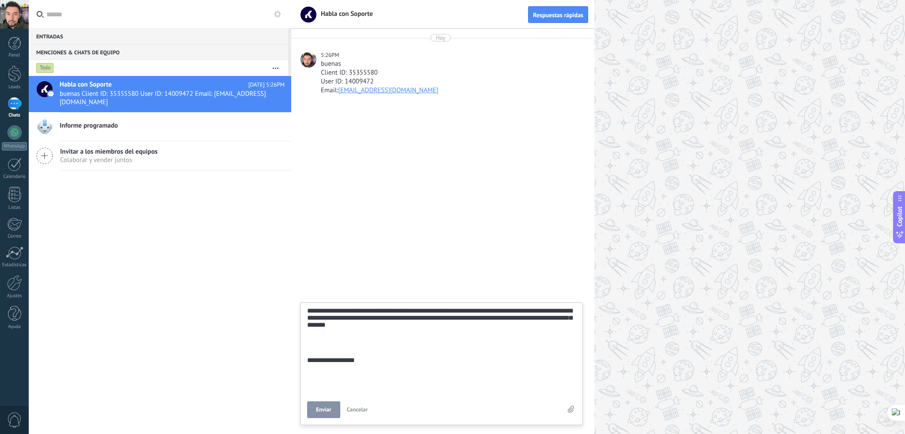
type textarea "**********"
click at [318, 406] on button "Enviar" at bounding box center [323, 410] width 33 height 17
type textarea "*******"
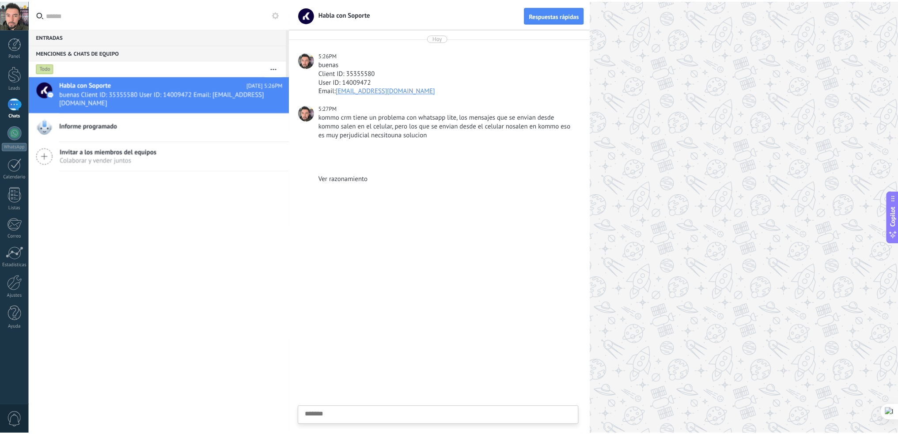
scroll to position [8, 0]
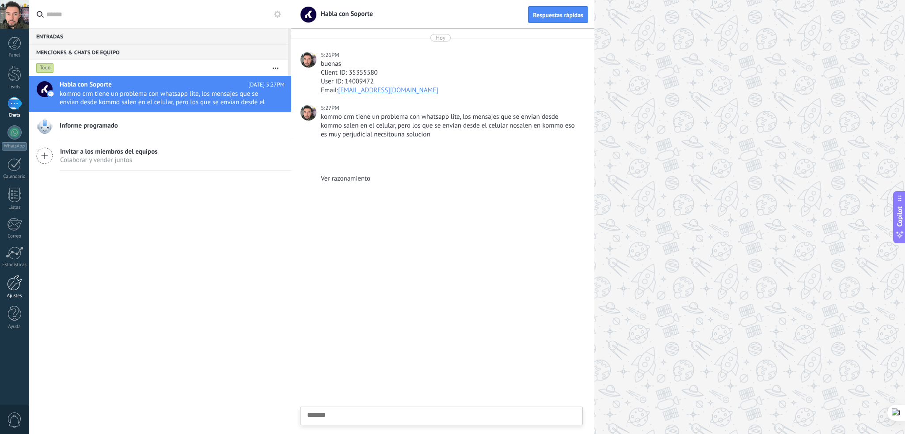
click at [19, 285] on div at bounding box center [14, 282] width 15 height 15
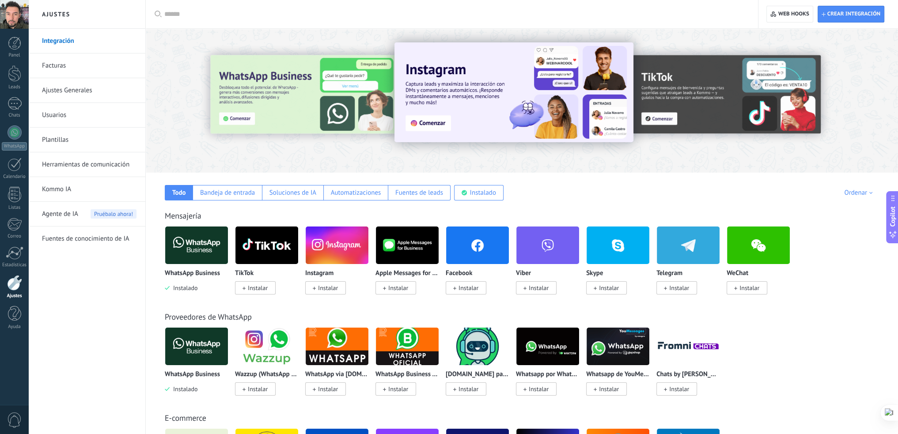
click at [267, 13] on input "text" at bounding box center [454, 14] width 581 height 9
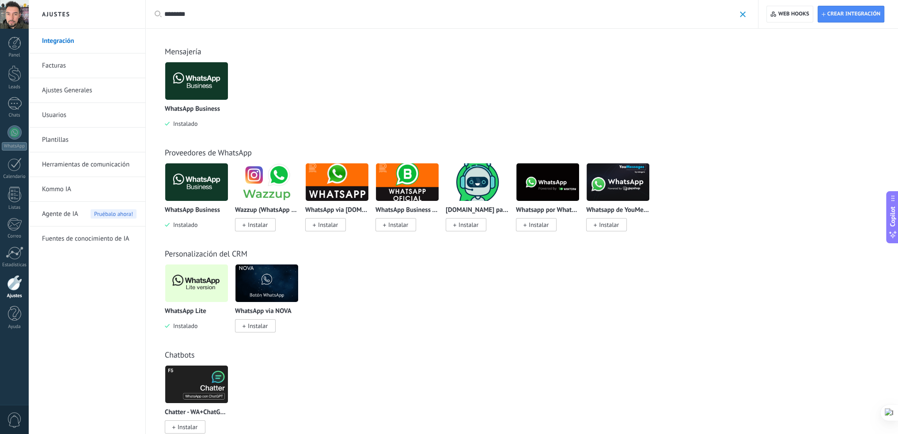
type input "********"
click at [14, 311] on div at bounding box center [14, 313] width 13 height 15
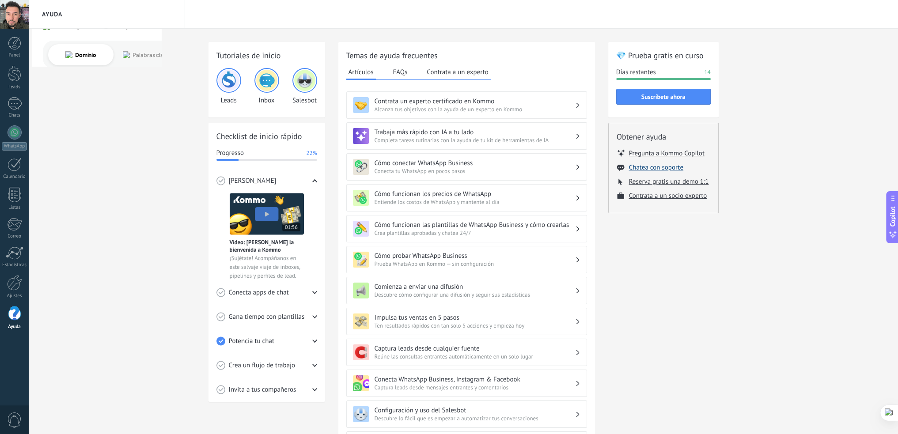
click at [668, 166] on button "Chatea con soporte" at bounding box center [656, 167] width 54 height 8
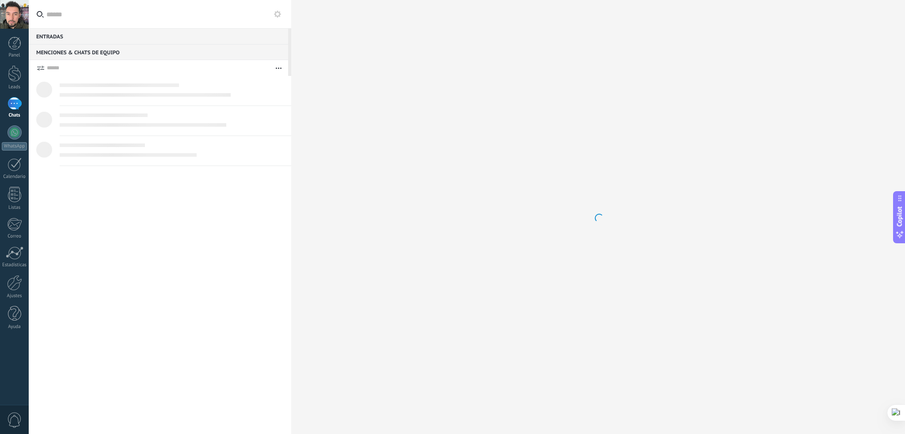
scroll to position [8, 0]
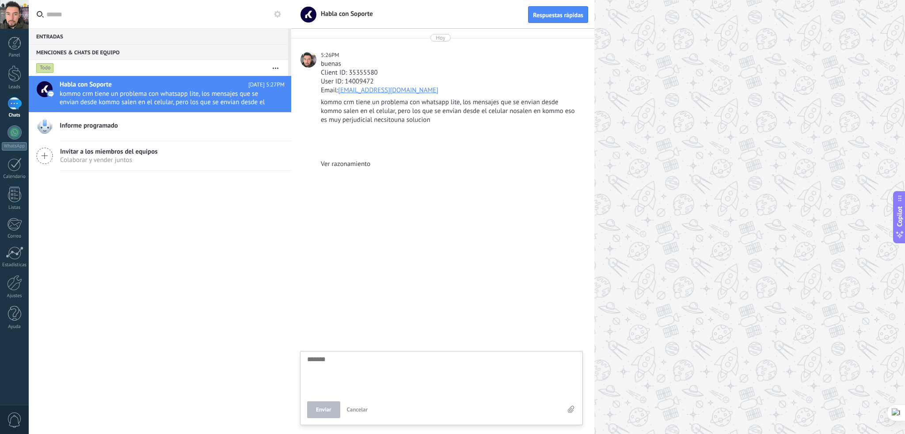
click at [366, 369] on textarea at bounding box center [441, 374] width 269 height 36
click at [345, 160] on div "Ver razonamiento" at bounding box center [451, 164] width 260 height 9
click at [345, 162] on div "Ver razonamiento" at bounding box center [451, 164] width 260 height 9
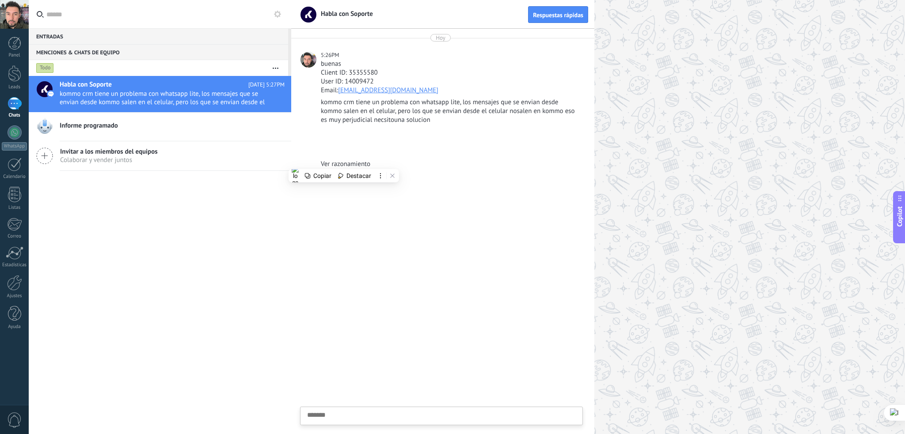
drag, startPoint x: 344, startPoint y: 417, endPoint x: 342, endPoint y: 412, distance: 5.3
click at [343, 417] on textarea at bounding box center [441, 430] width 269 height 36
type textarea "*"
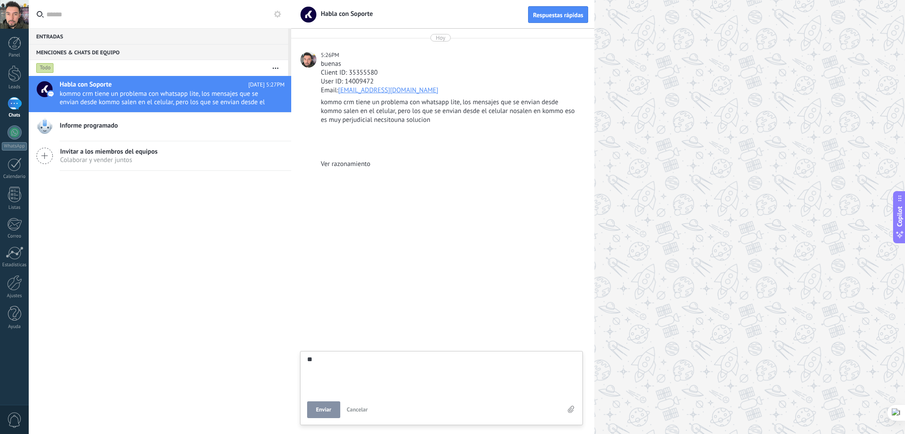
scroll to position [17, 0]
type textarea "*"
click at [320, 409] on span "Enviar" at bounding box center [323, 410] width 15 height 6
type textarea "*******"
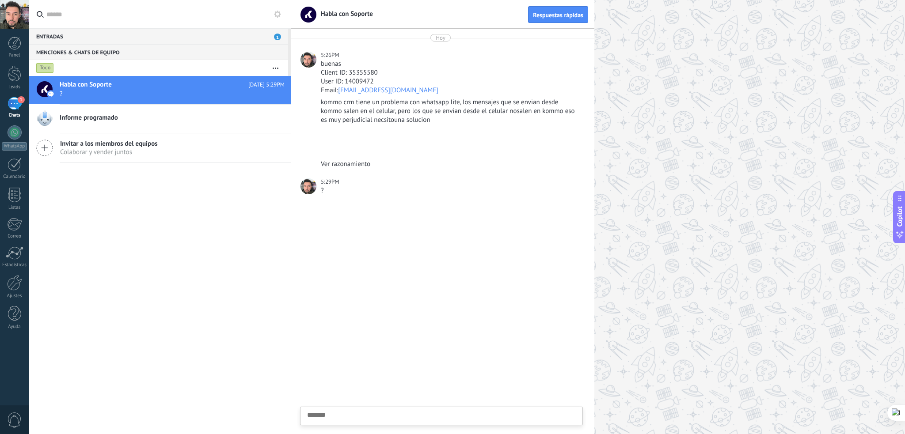
click at [12, 103] on div "1" at bounding box center [15, 103] width 14 height 13
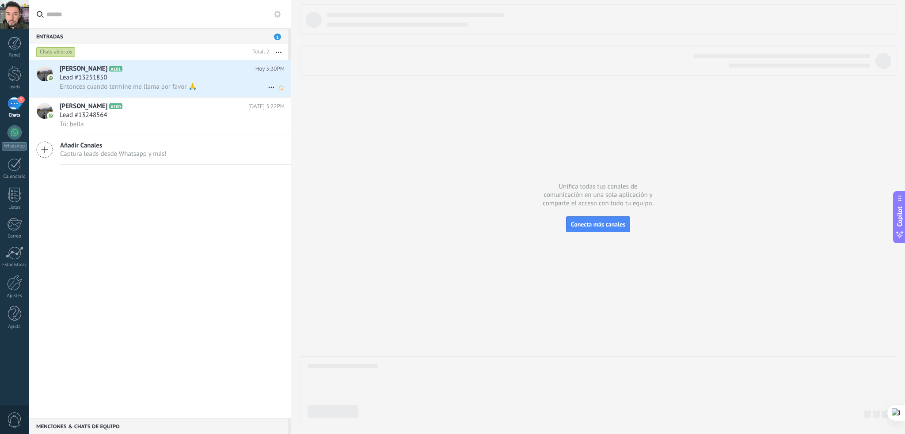
click at [97, 81] on span "Lead #13251850" at bounding box center [84, 77] width 48 height 9
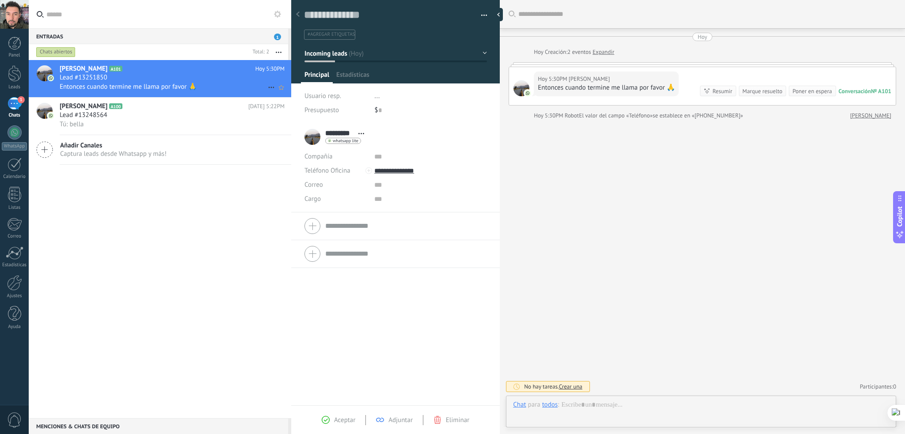
scroll to position [13, 0]
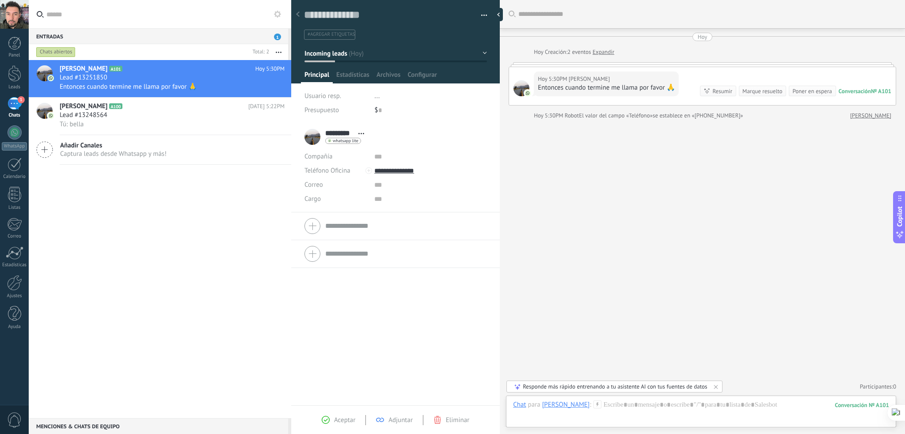
click at [608, 51] on link "Expandir" at bounding box center [603, 52] width 22 height 9
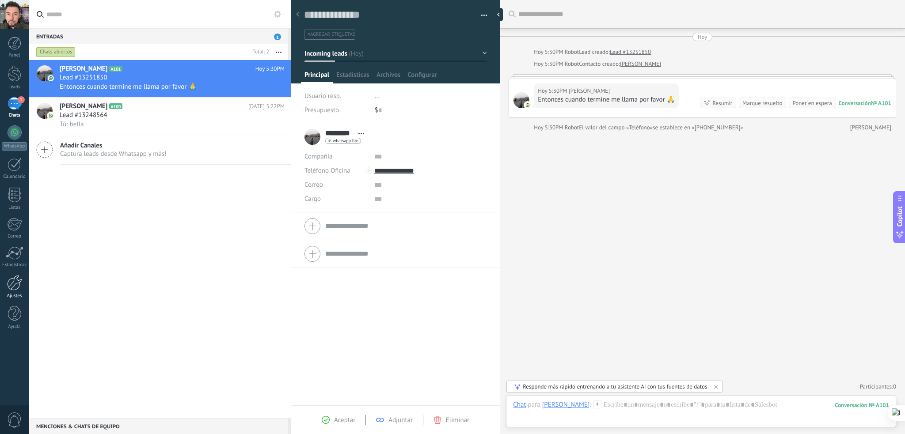
click at [11, 287] on div at bounding box center [14, 282] width 15 height 15
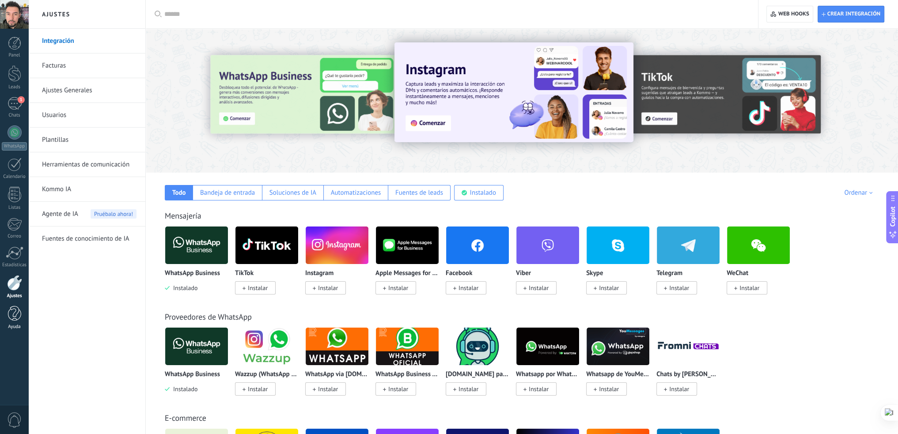
click at [23, 314] on link "Ayuda" at bounding box center [14, 318] width 29 height 24
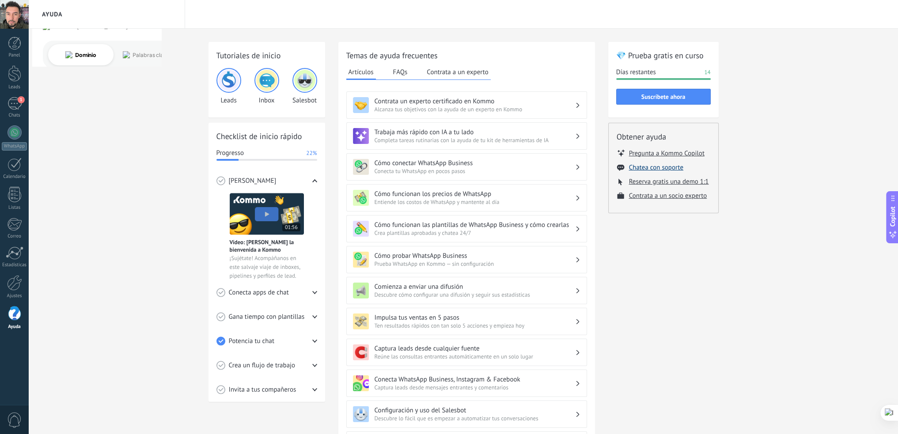
click at [648, 168] on button "Chatea con soporte" at bounding box center [656, 167] width 54 height 8
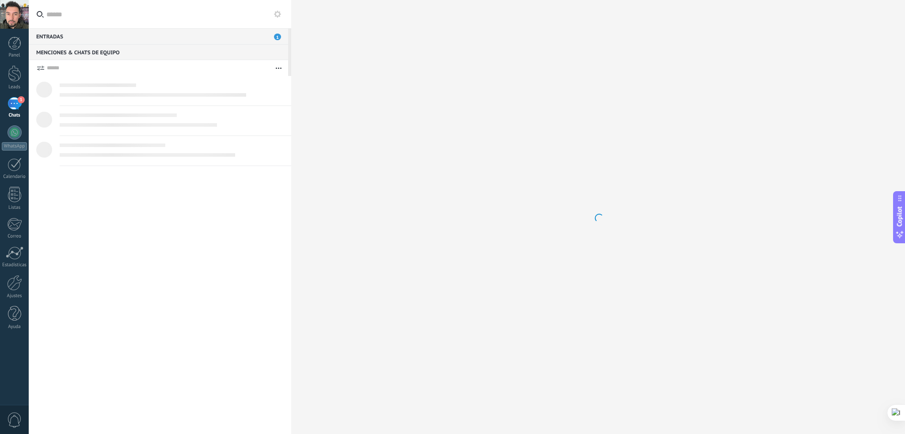
type textarea "*******"
